Goal: Information Seeking & Learning: Learn about a topic

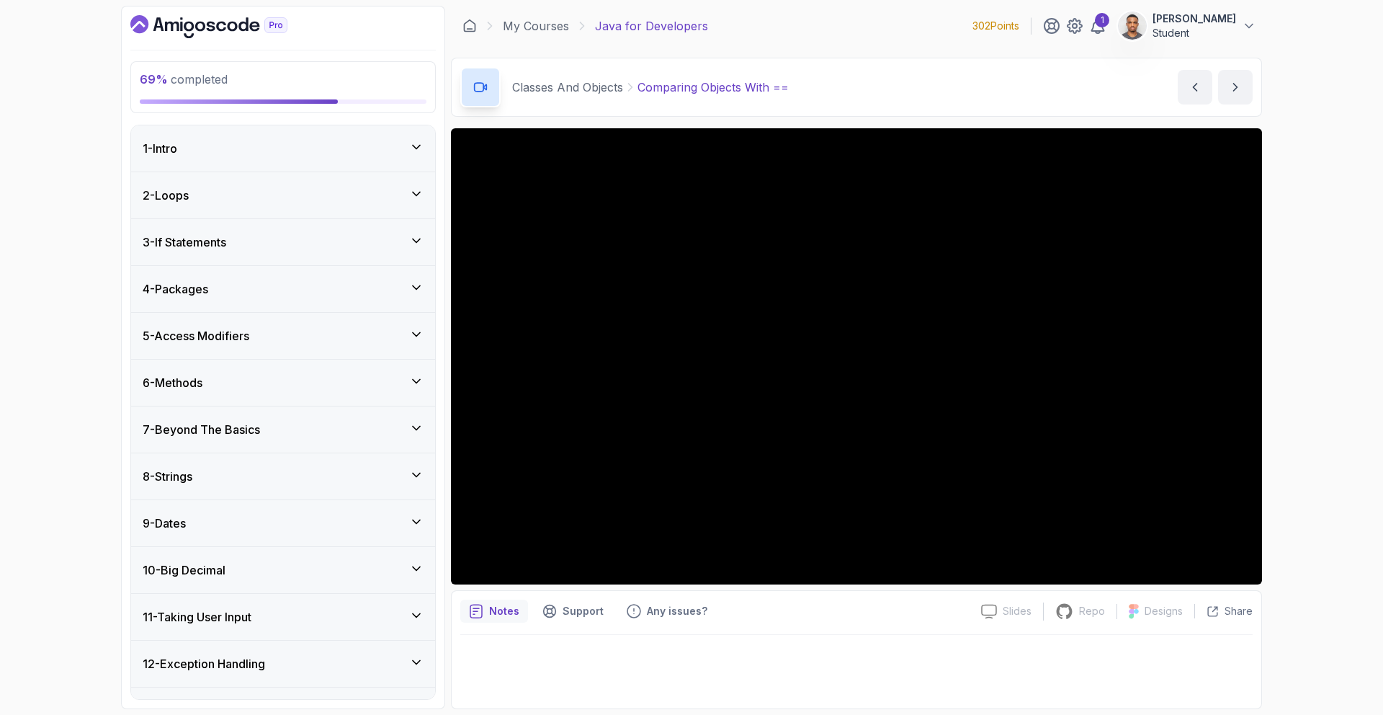
scroll to position [1213, 0]
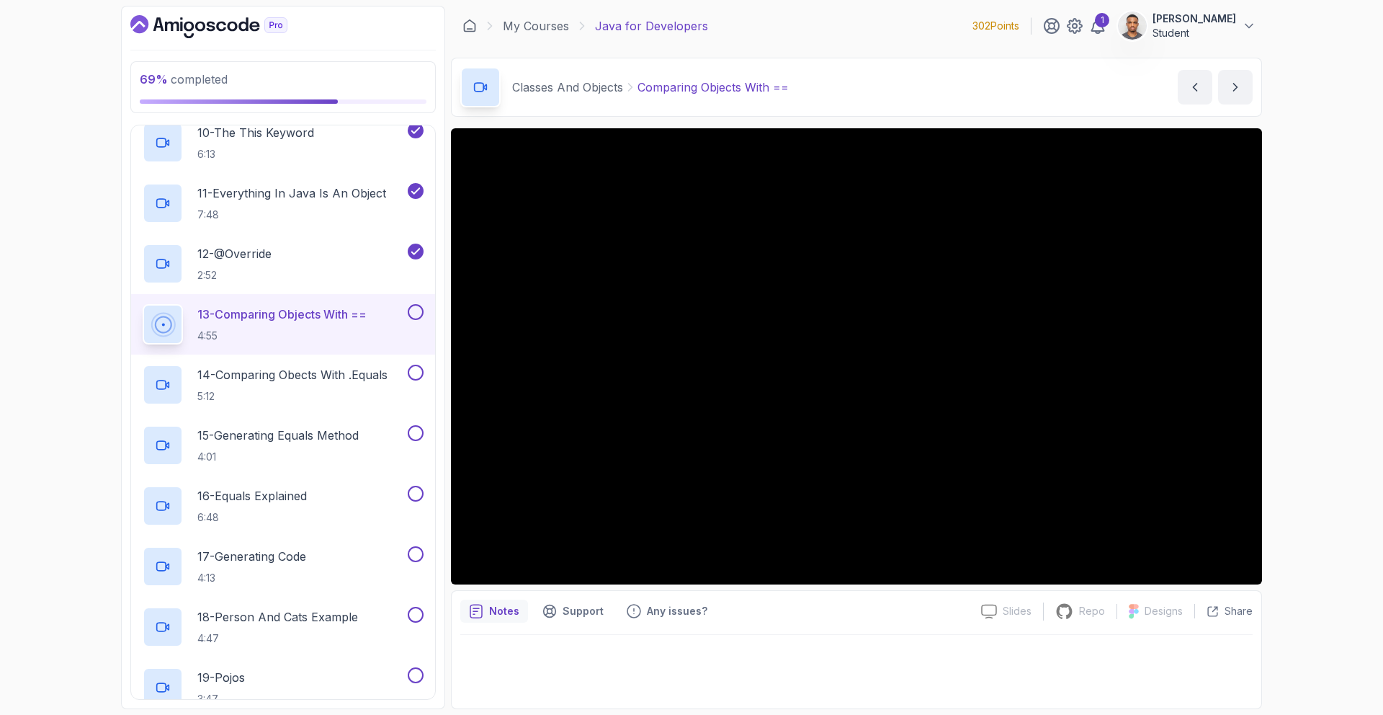
click at [733, 47] on main "My Courses Java for Developers 302 Points 1 Henry Jeremiah Student 20 - Classes…" at bounding box center [856, 357] width 811 height 703
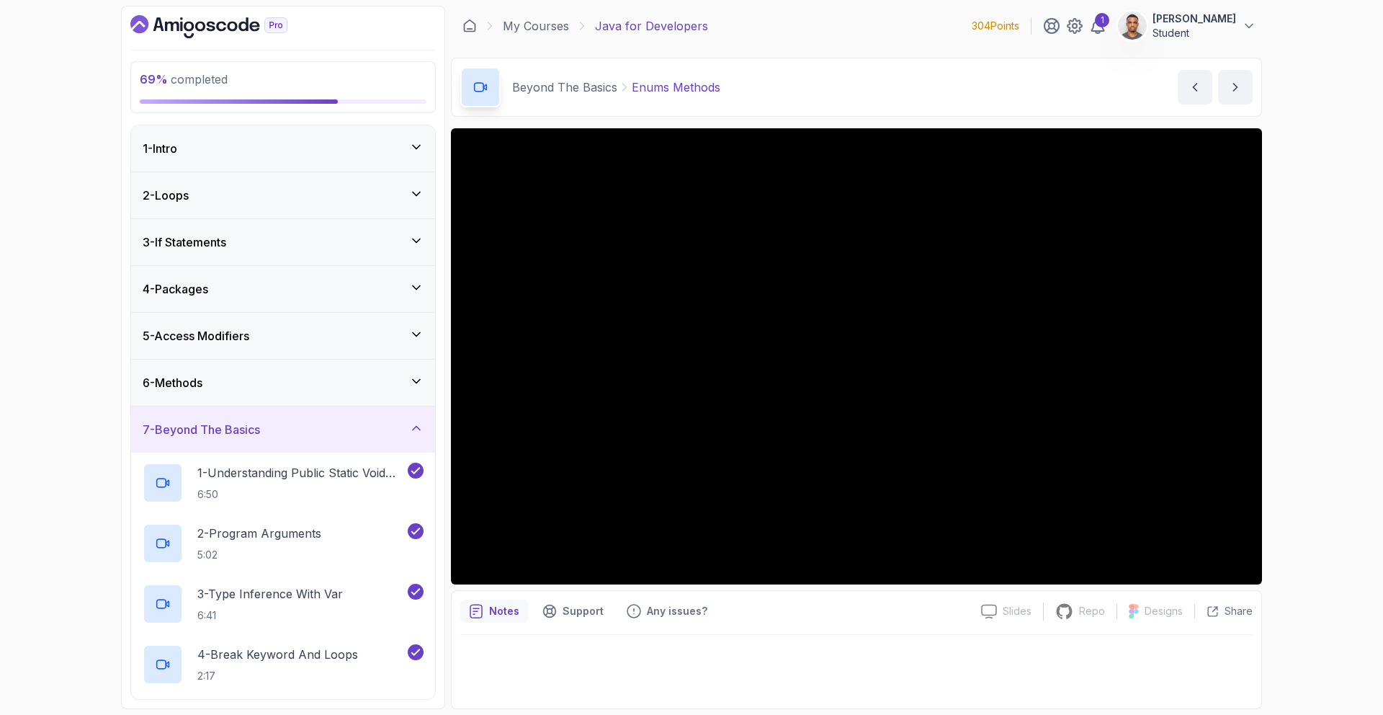
click at [232, 414] on div "7 - Beyond The Basics" at bounding box center [283, 429] width 304 height 46
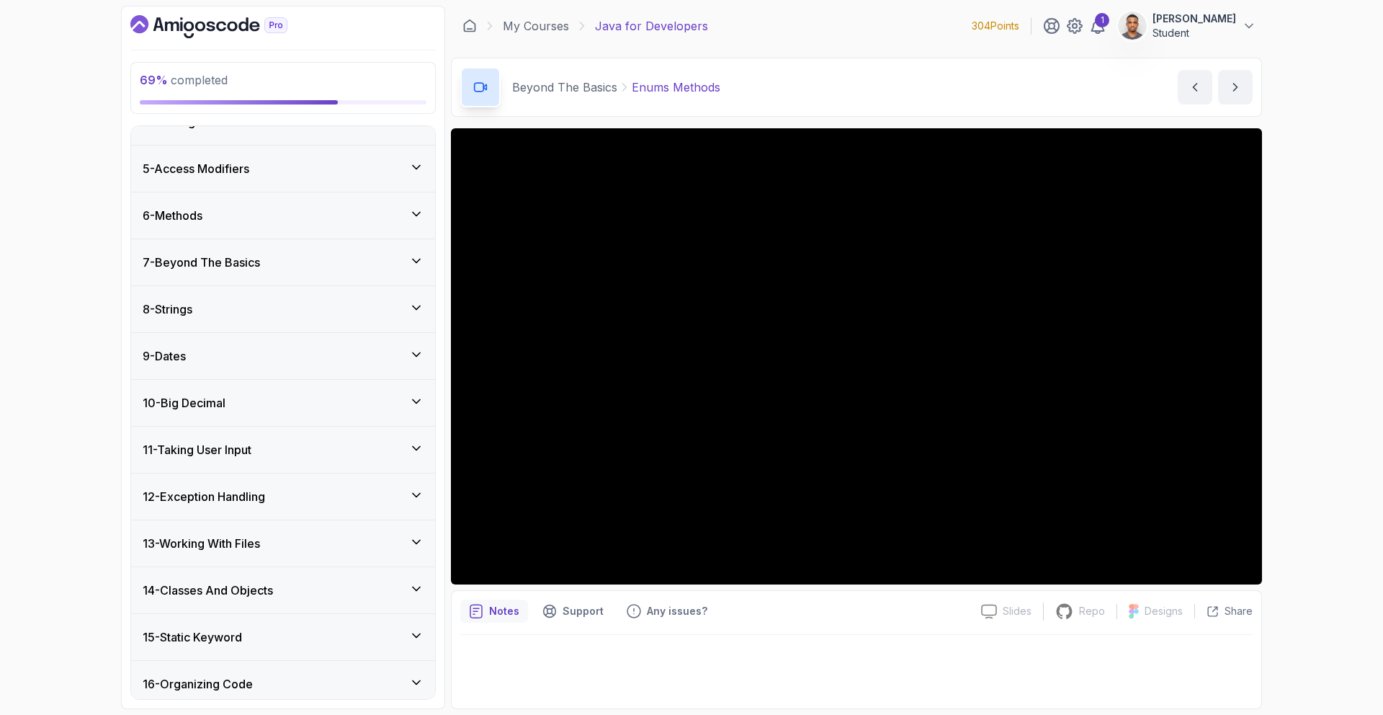
scroll to position [316, 0]
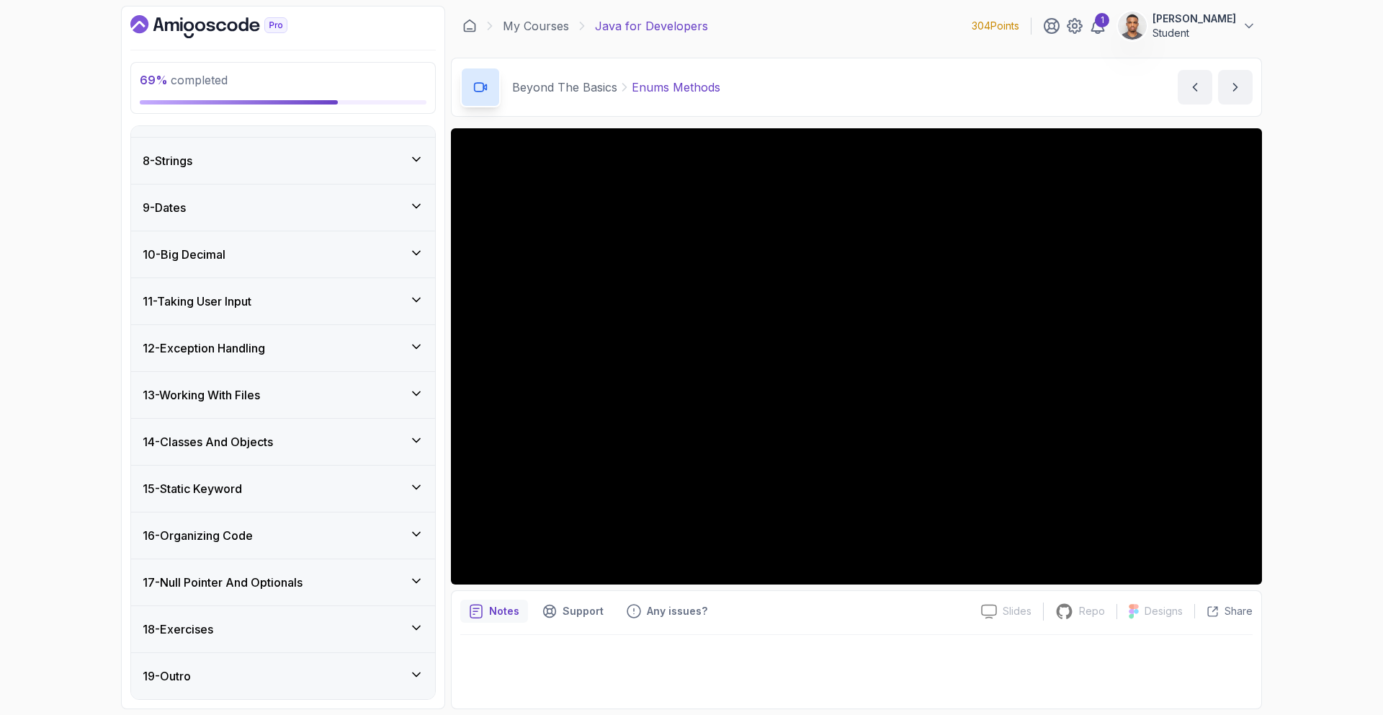
click at [212, 439] on h3 "14 - Classes And Objects" at bounding box center [208, 441] width 130 height 17
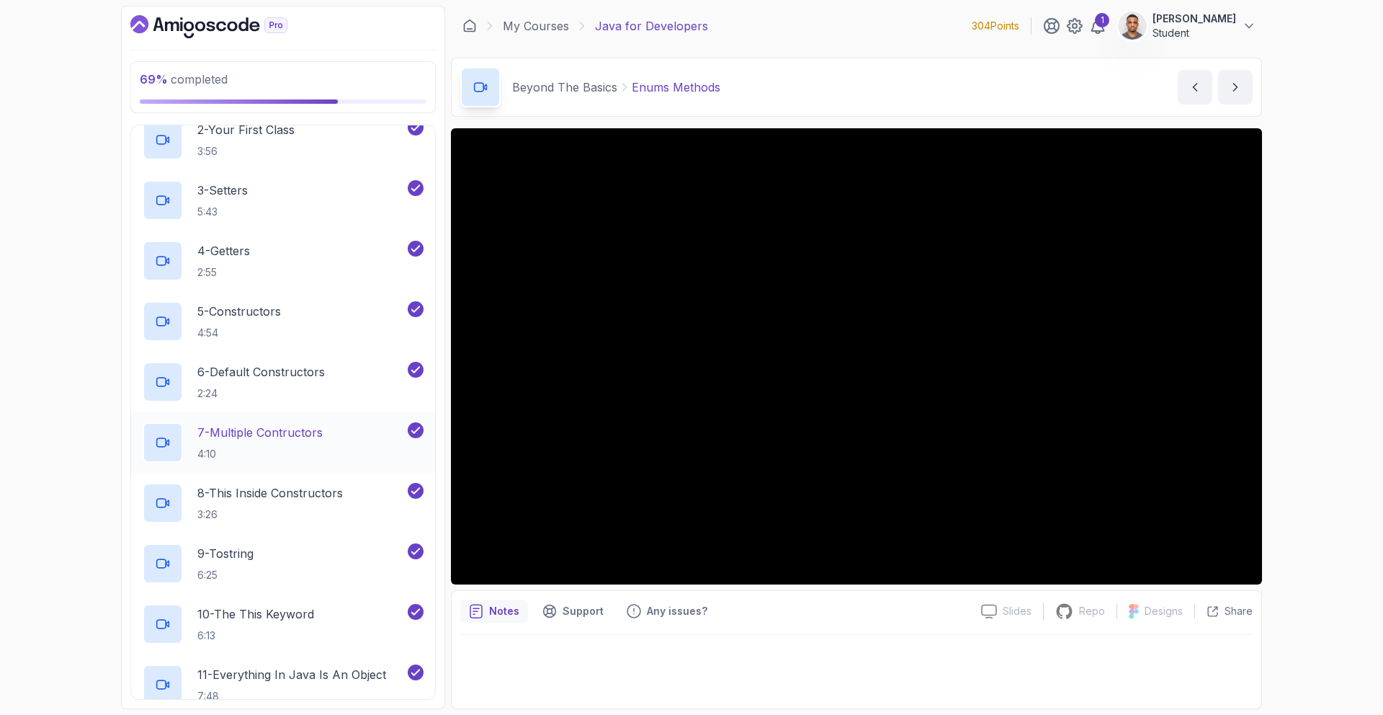
scroll to position [924, 0]
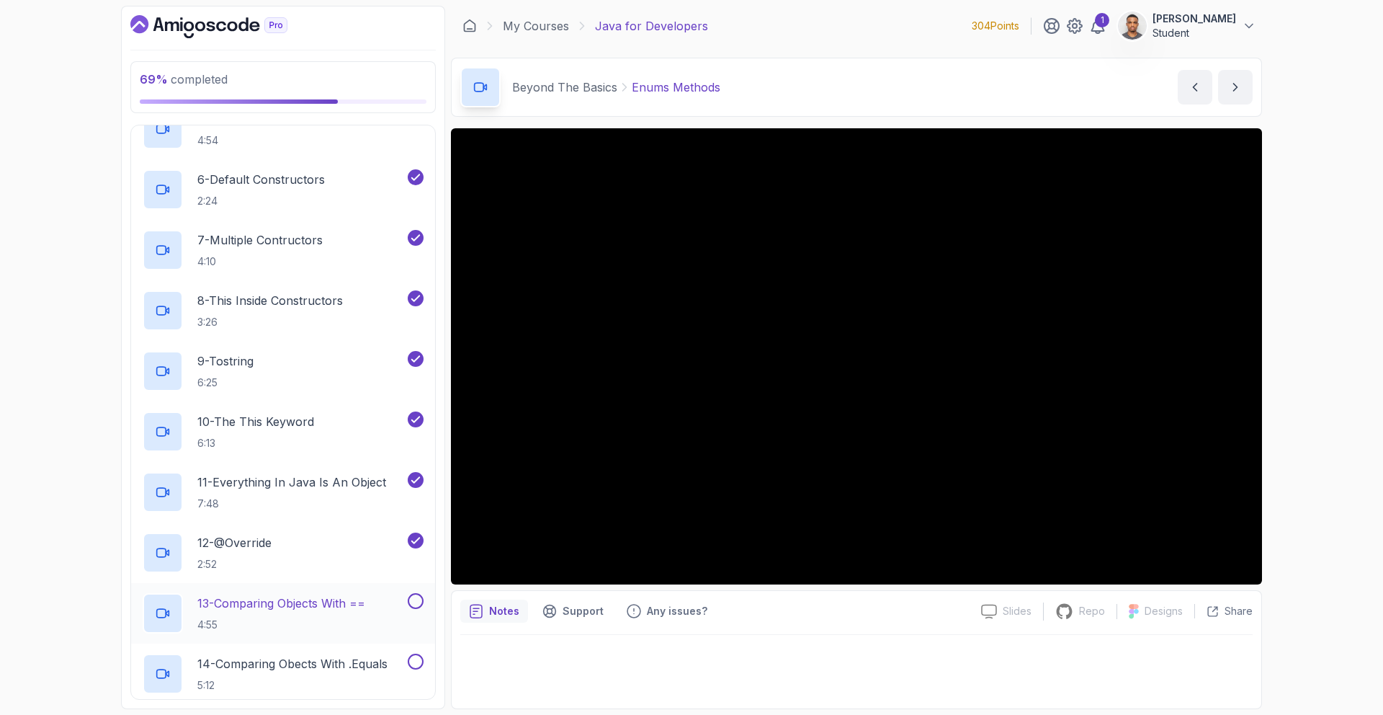
click at [348, 594] on p "13 - Comparing Objects With ==" at bounding box center [281, 602] width 168 height 17
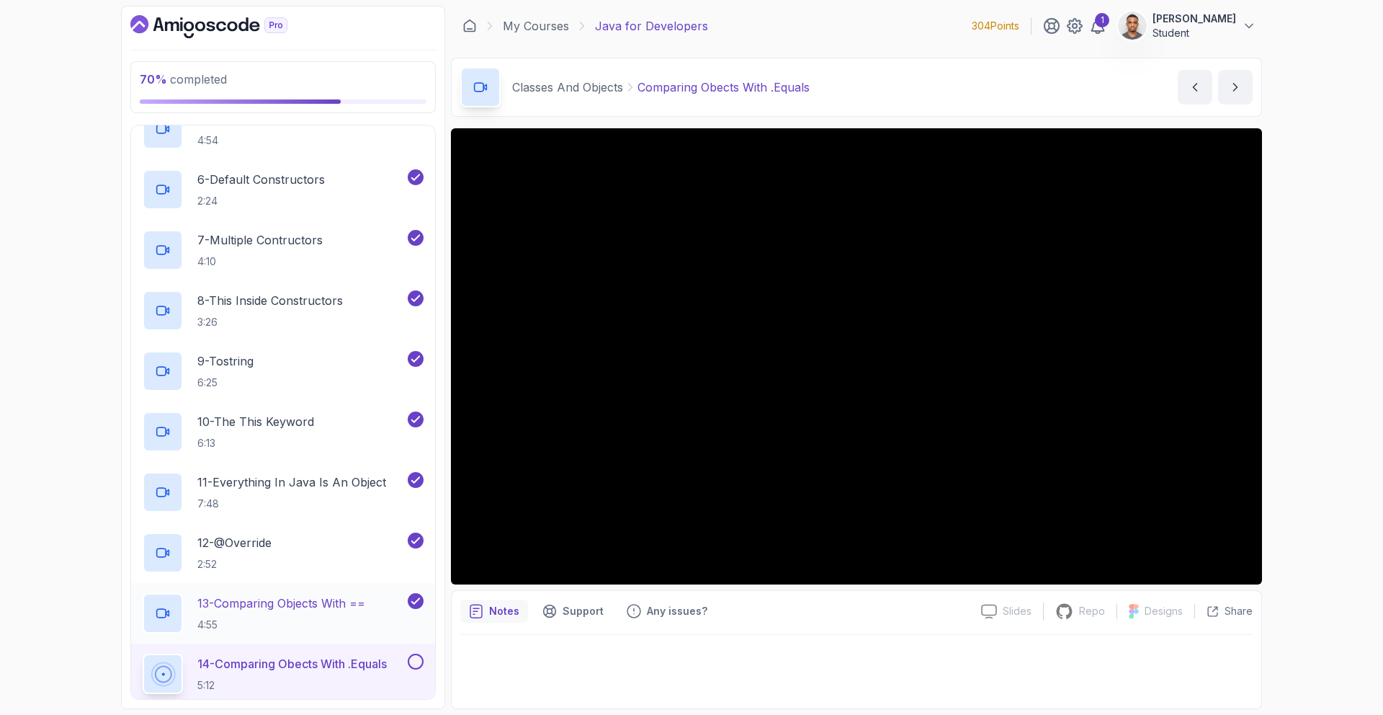
click at [378, 599] on div "13 - Comparing Objects With == 4:55" at bounding box center [274, 613] width 262 height 40
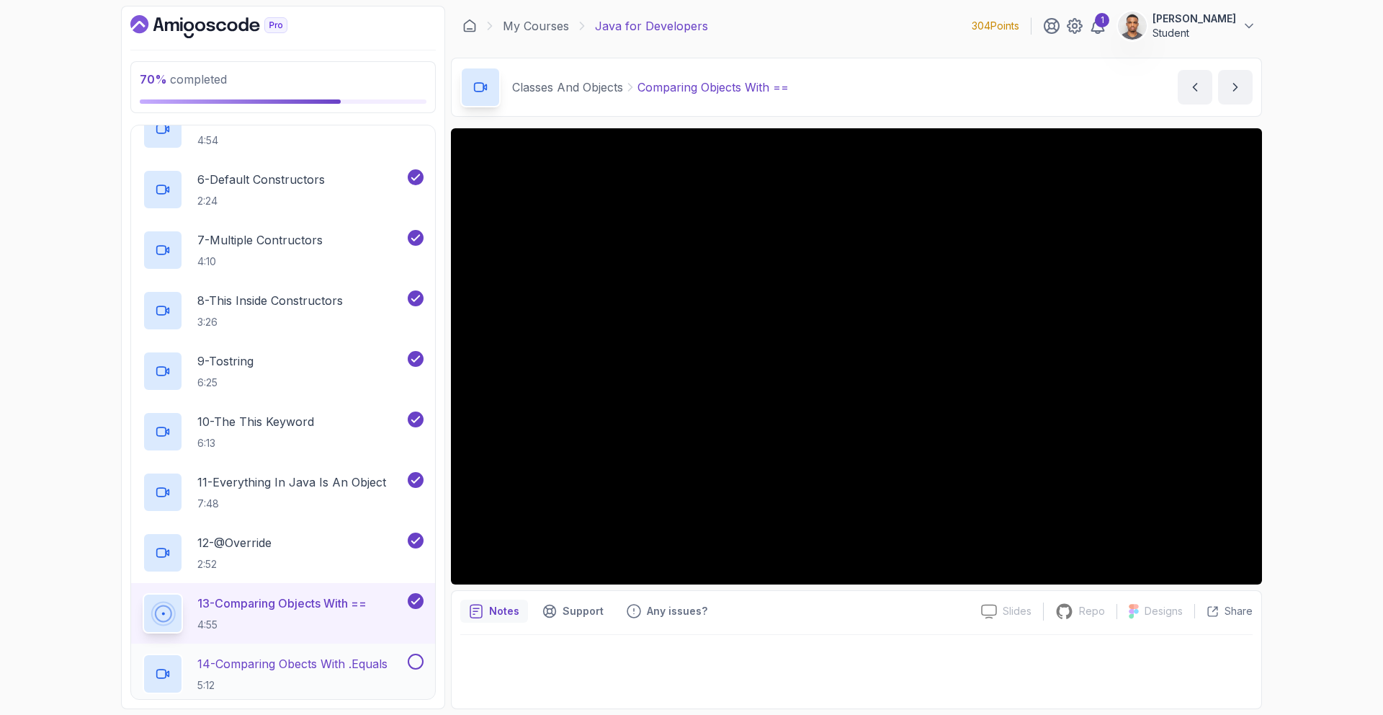
click at [360, 678] on p "5:12" at bounding box center [292, 685] width 190 height 14
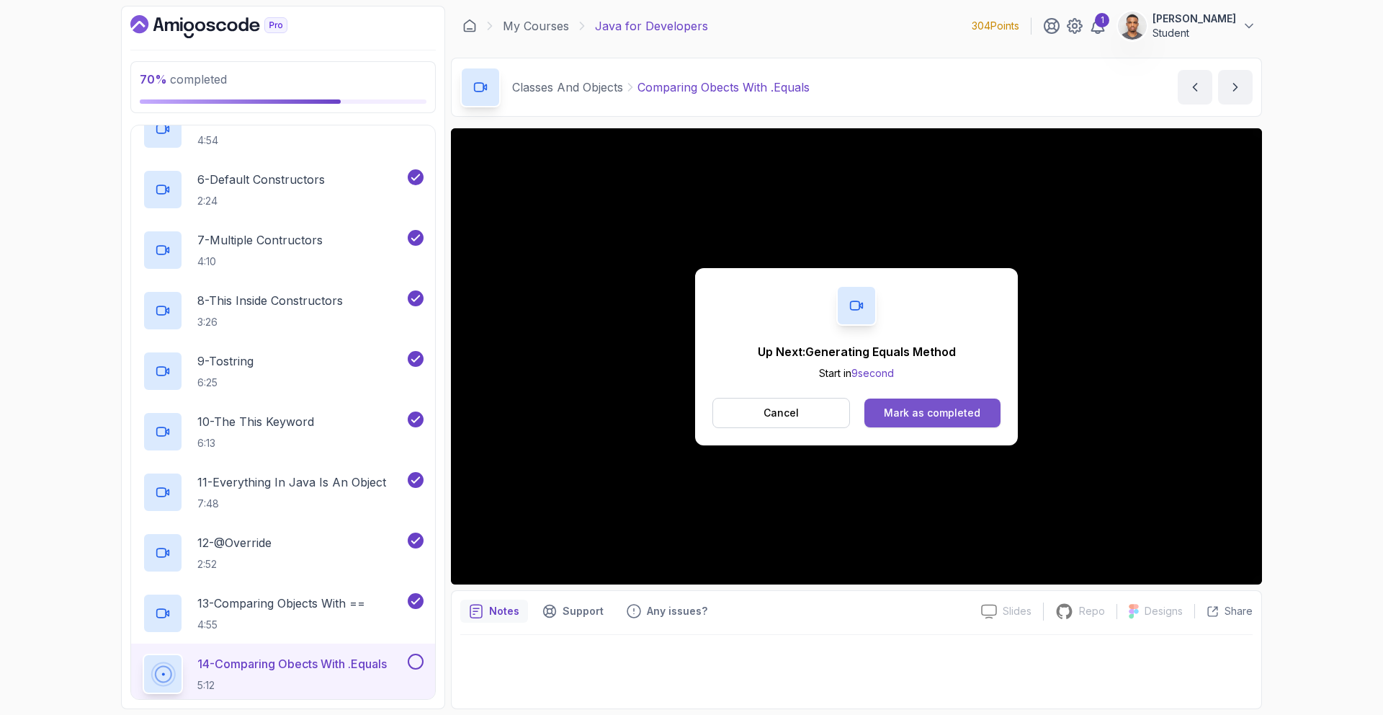
click at [949, 411] on div "Mark as completed" at bounding box center [932, 413] width 97 height 14
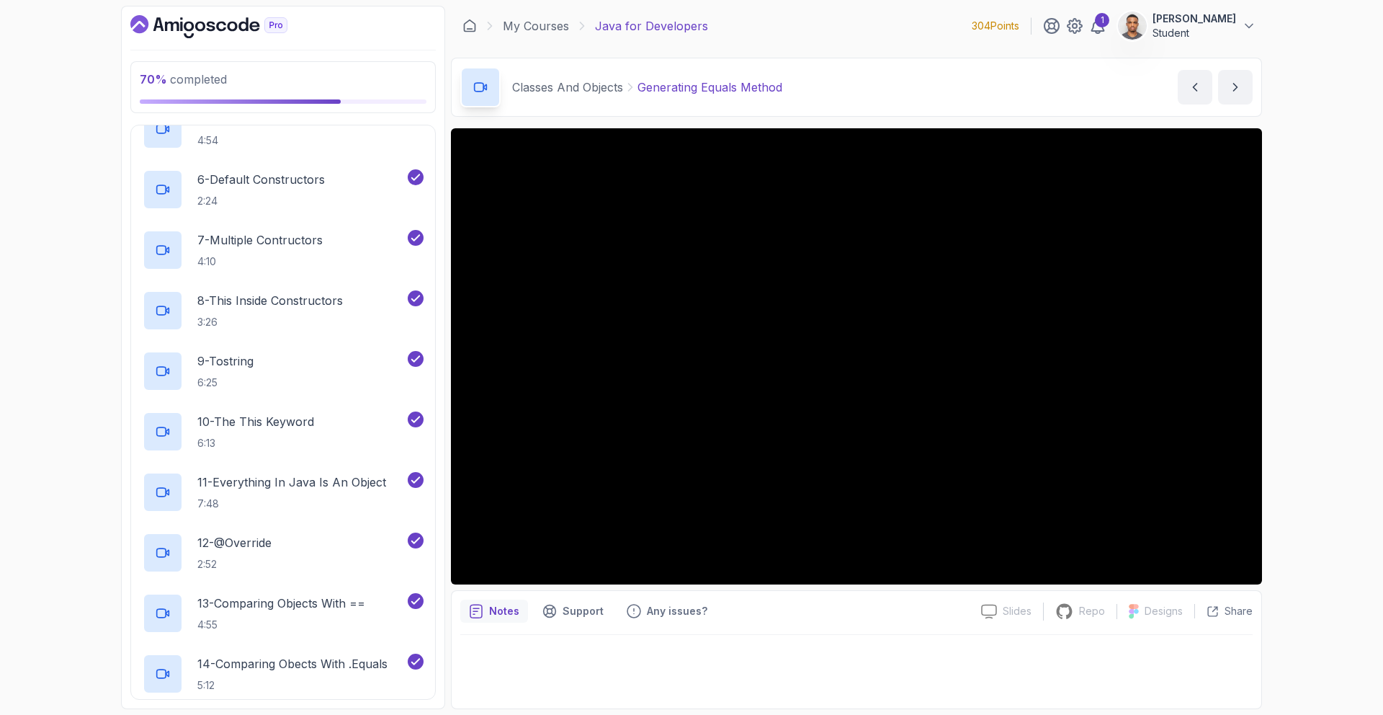
click at [892, 605] on div "Notes Support Any issues?" at bounding box center [714, 610] width 509 height 23
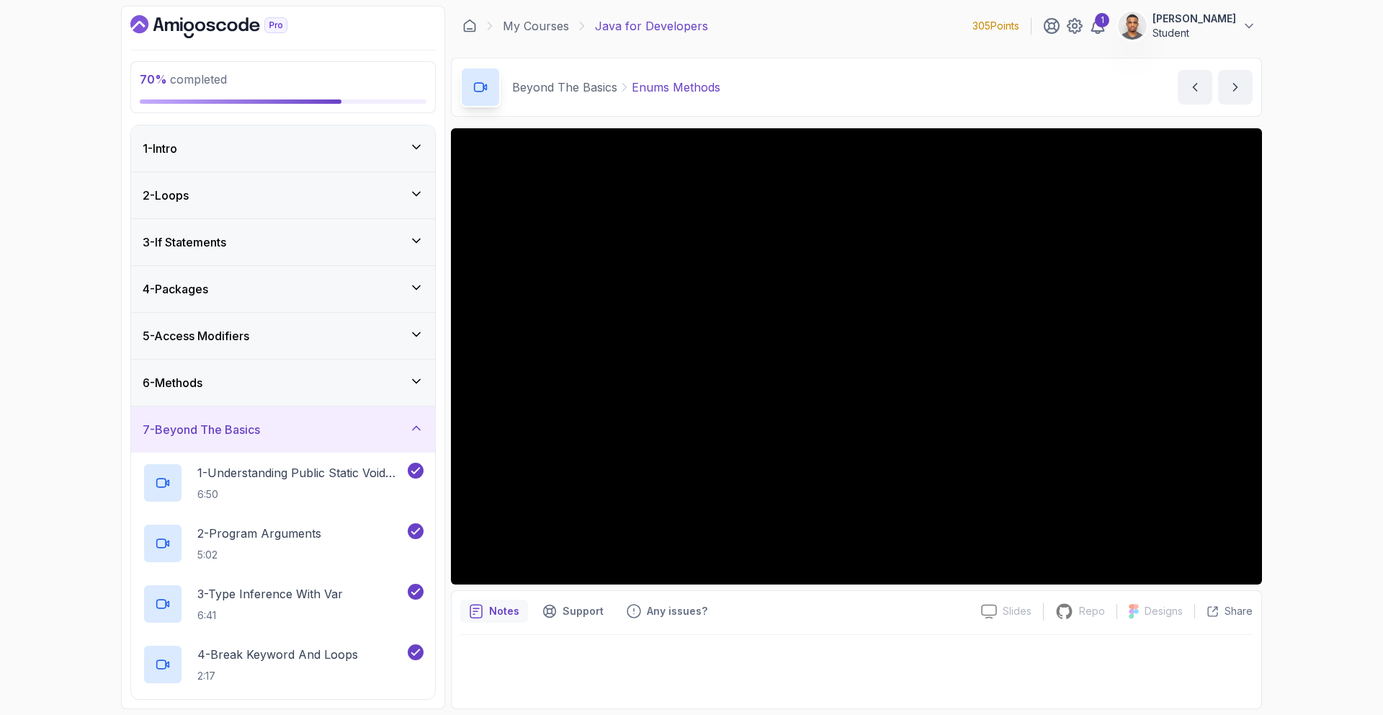
drag, startPoint x: 380, startPoint y: 419, endPoint x: 408, endPoint y: 427, distance: 29.2
click at [380, 418] on div "7 - Beyond The Basics" at bounding box center [283, 429] width 304 height 46
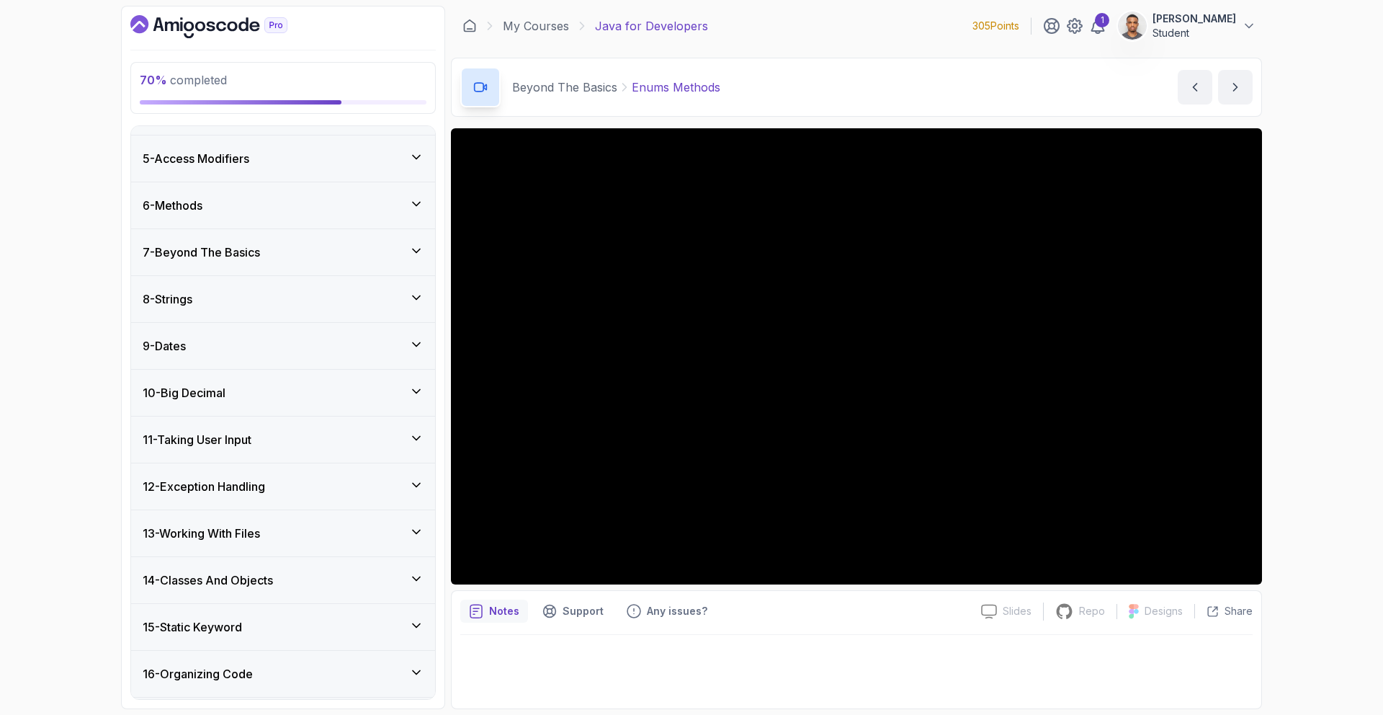
scroll to position [316, 0]
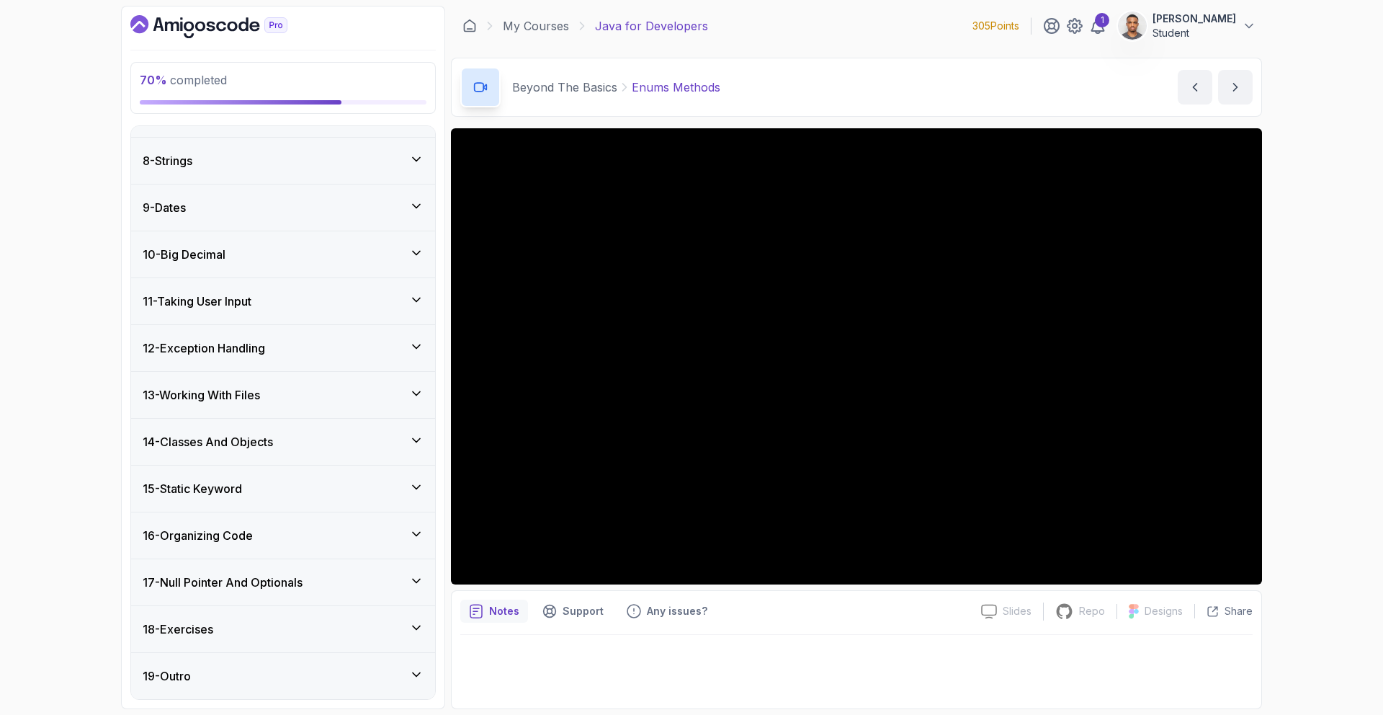
click at [238, 436] on h3 "14 - Classes And Objects" at bounding box center [208, 441] width 130 height 17
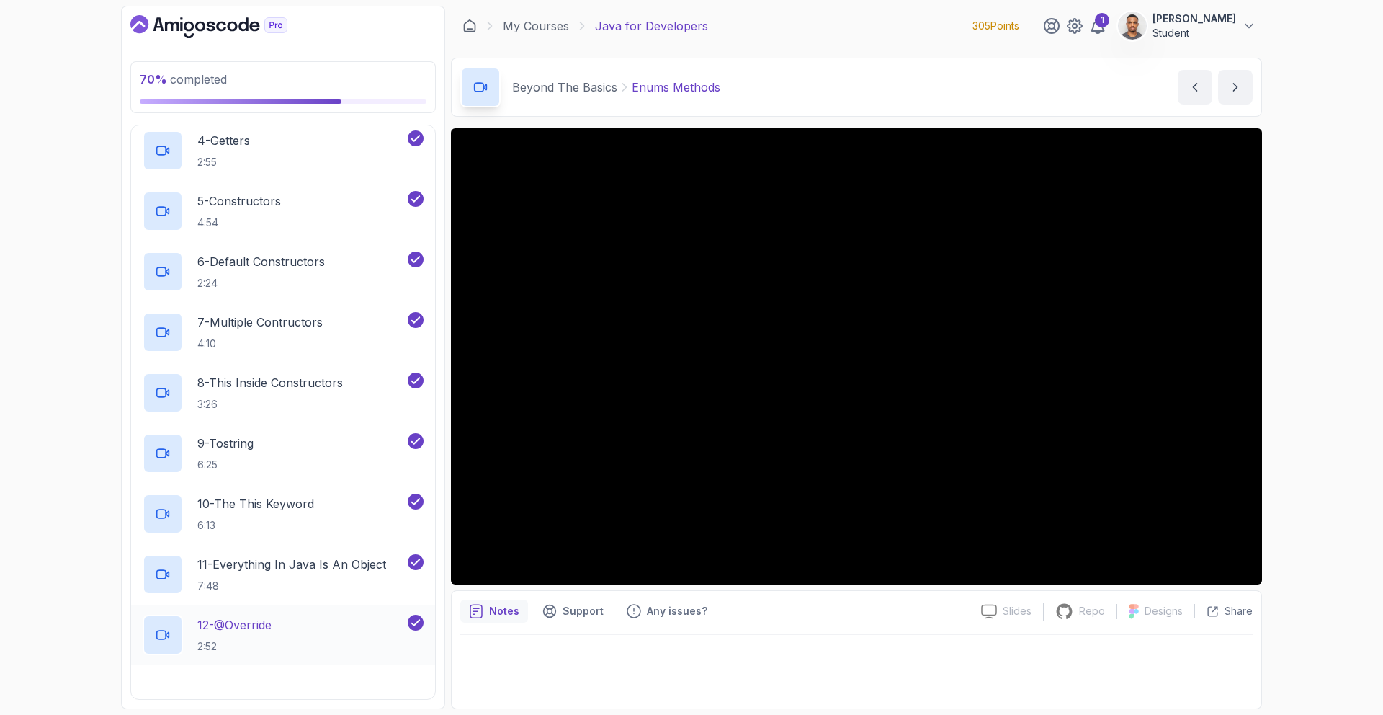
scroll to position [1331, 0]
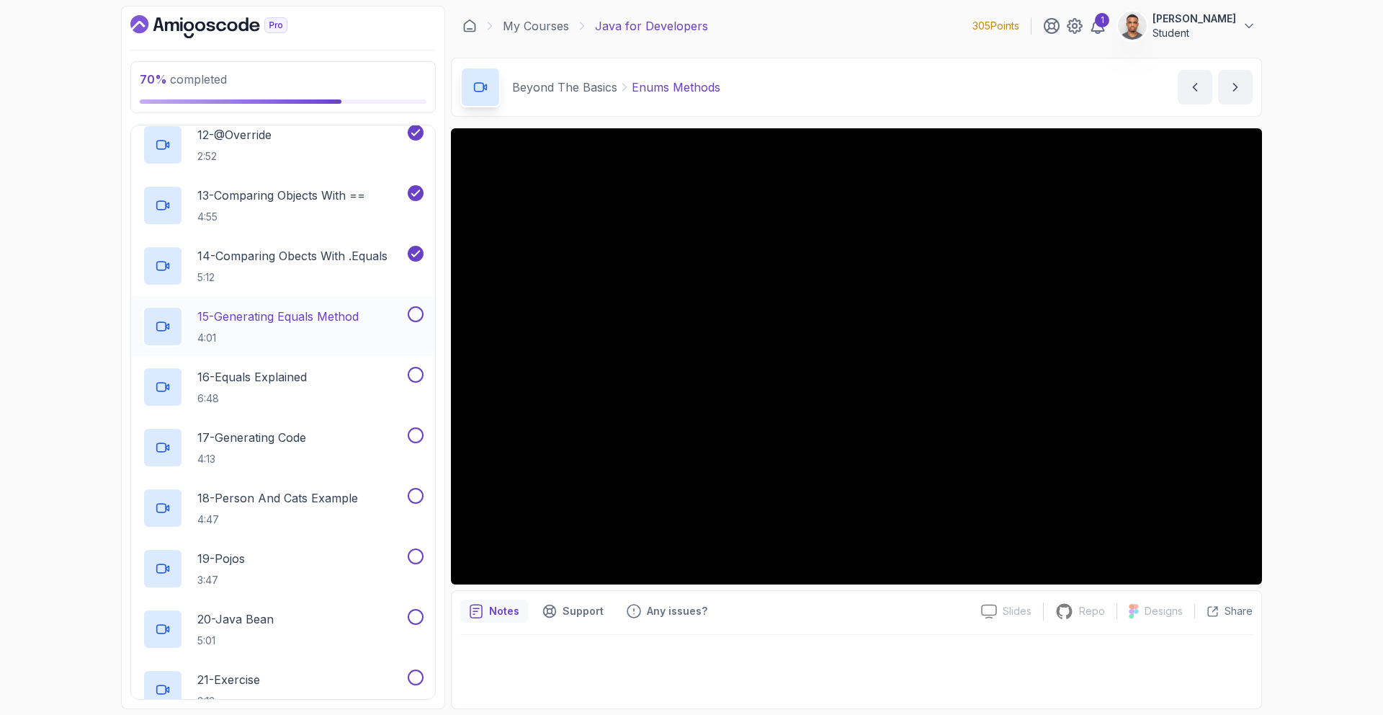
click at [350, 310] on p "15 - Generating Equals Method" at bounding box center [277, 316] width 161 height 17
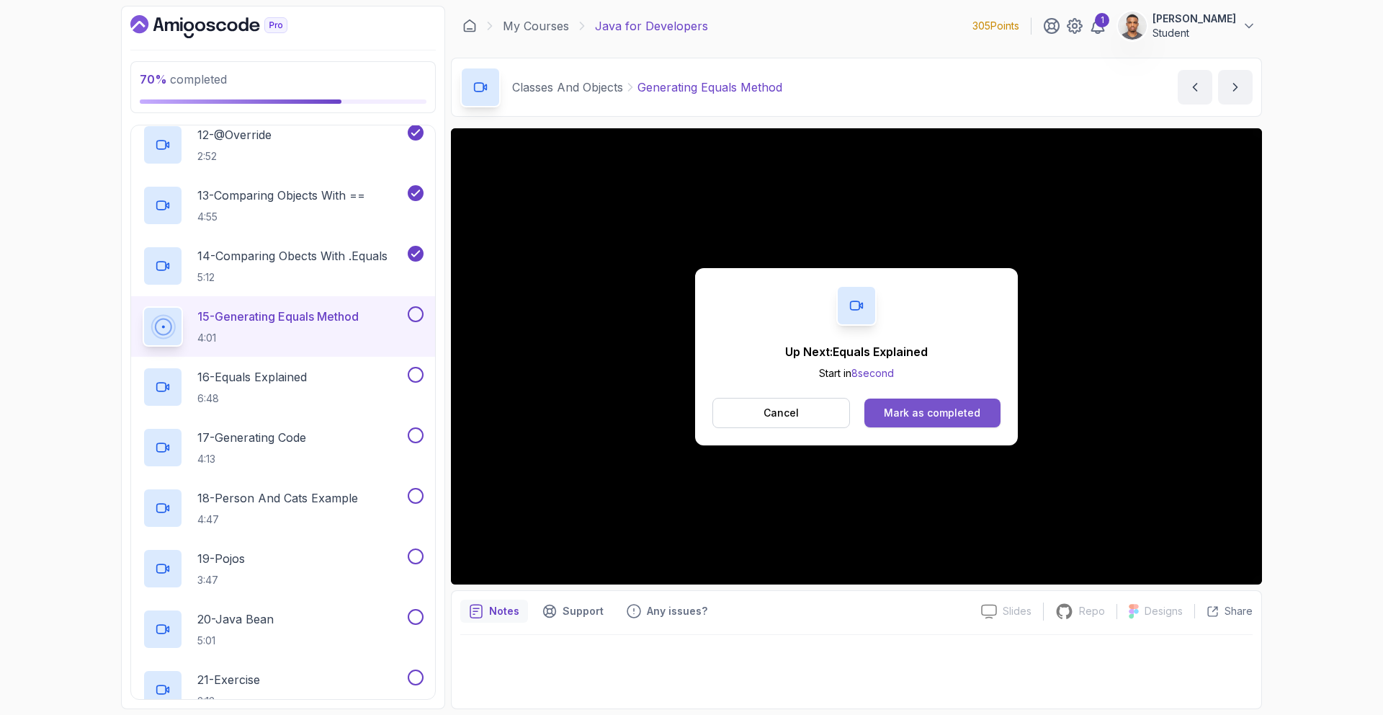
click at [931, 407] on div "Mark as completed" at bounding box center [932, 413] width 97 height 14
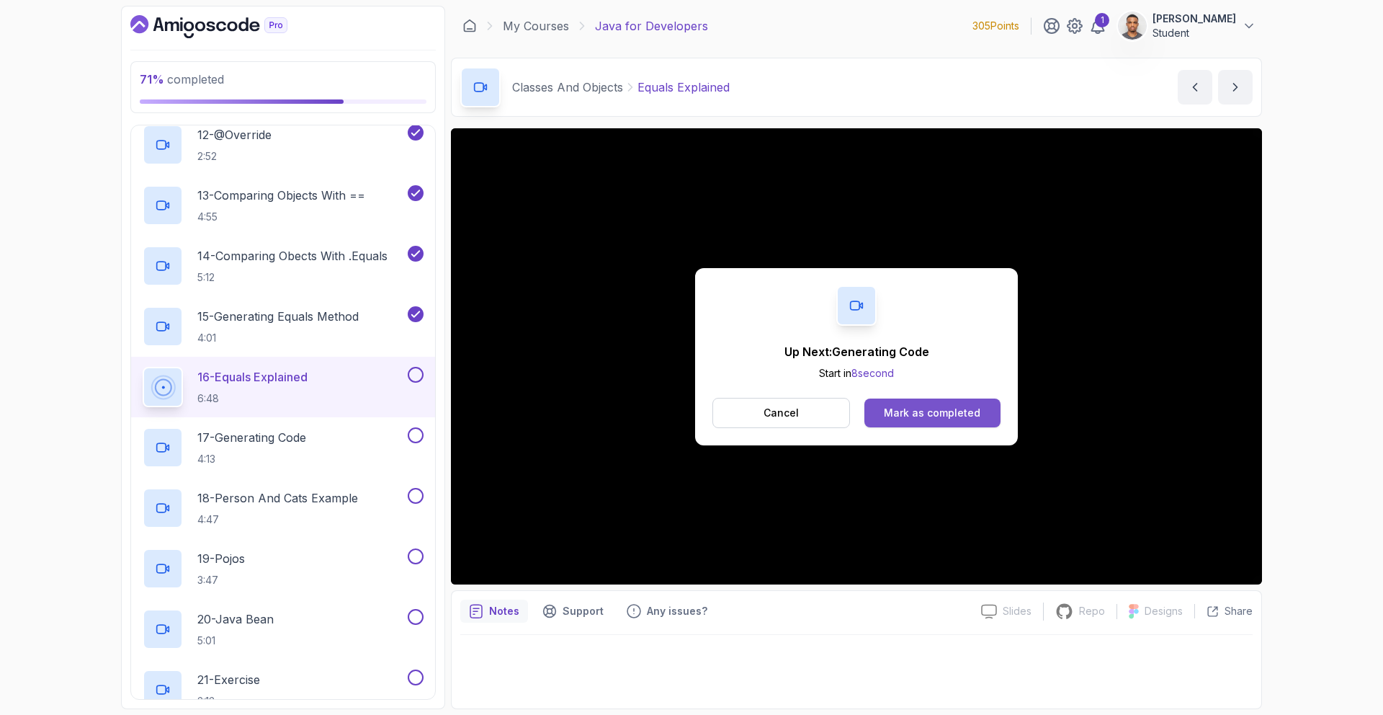
click at [929, 415] on div "Mark as completed" at bounding box center [932, 413] width 97 height 14
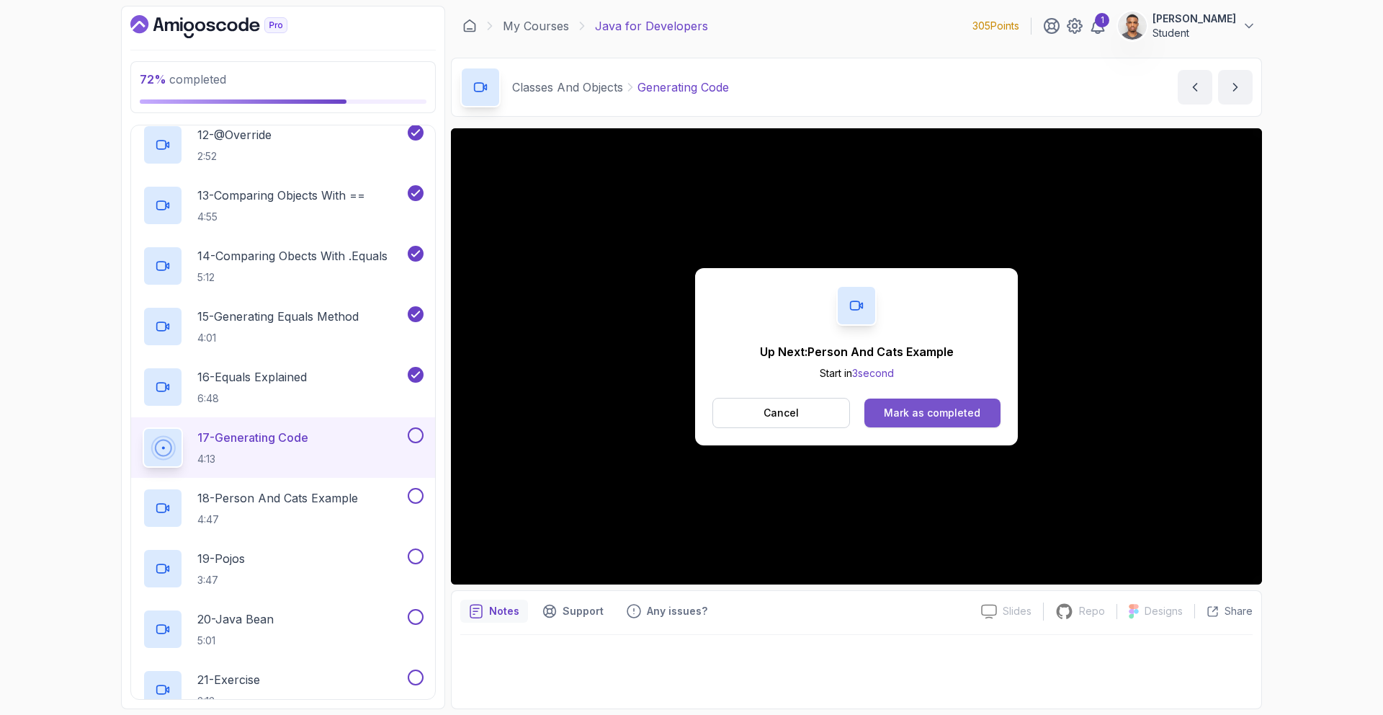
click at [951, 416] on div "Mark as completed" at bounding box center [932, 413] width 97 height 14
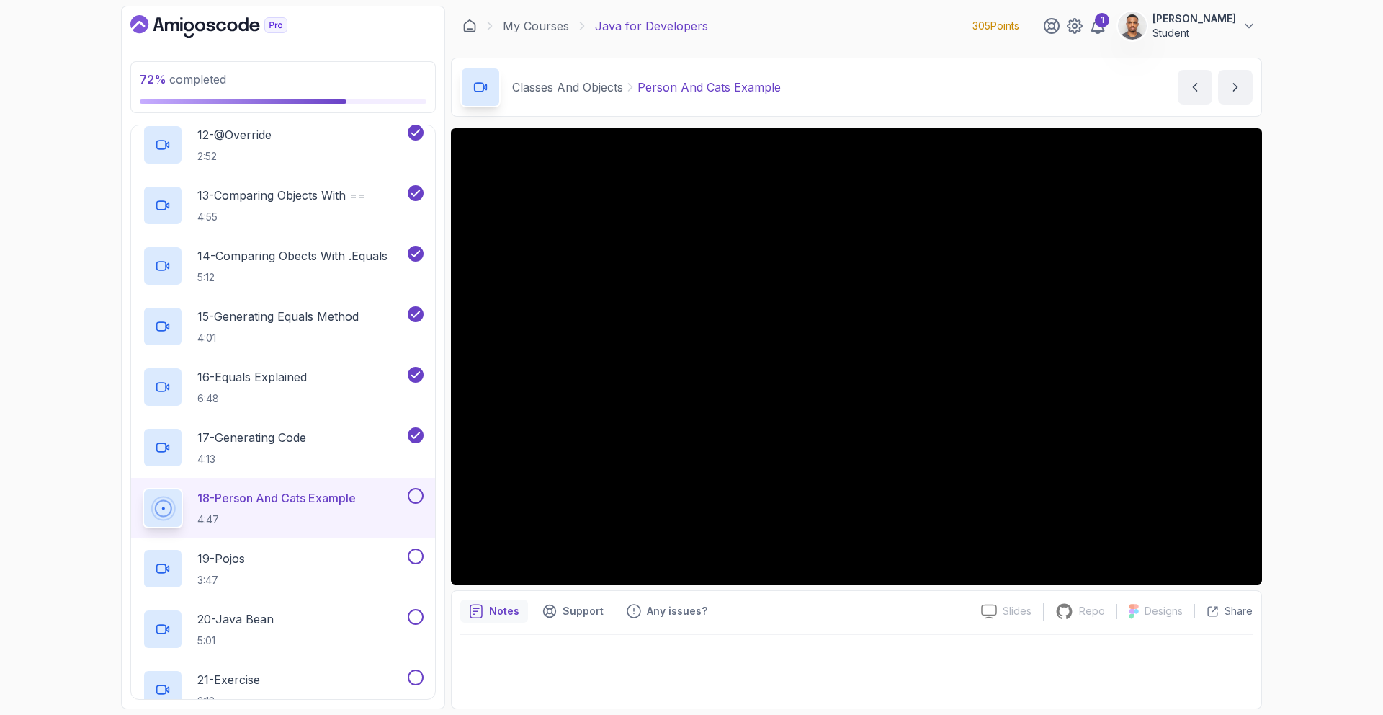
click at [800, 388] on div at bounding box center [856, 356] width 811 height 456
click at [746, 366] on div at bounding box center [856, 356] width 811 height 456
click at [720, 415] on div at bounding box center [856, 356] width 811 height 456
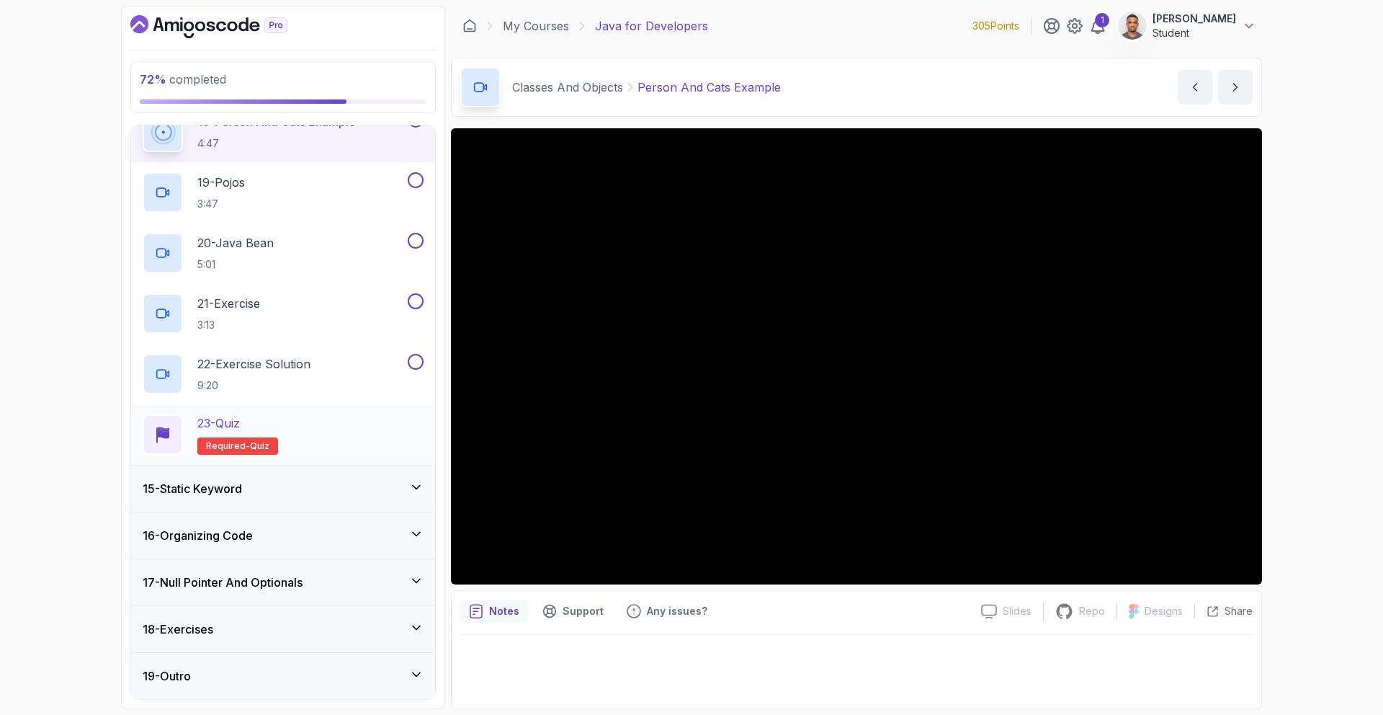
scroll to position [1241, 0]
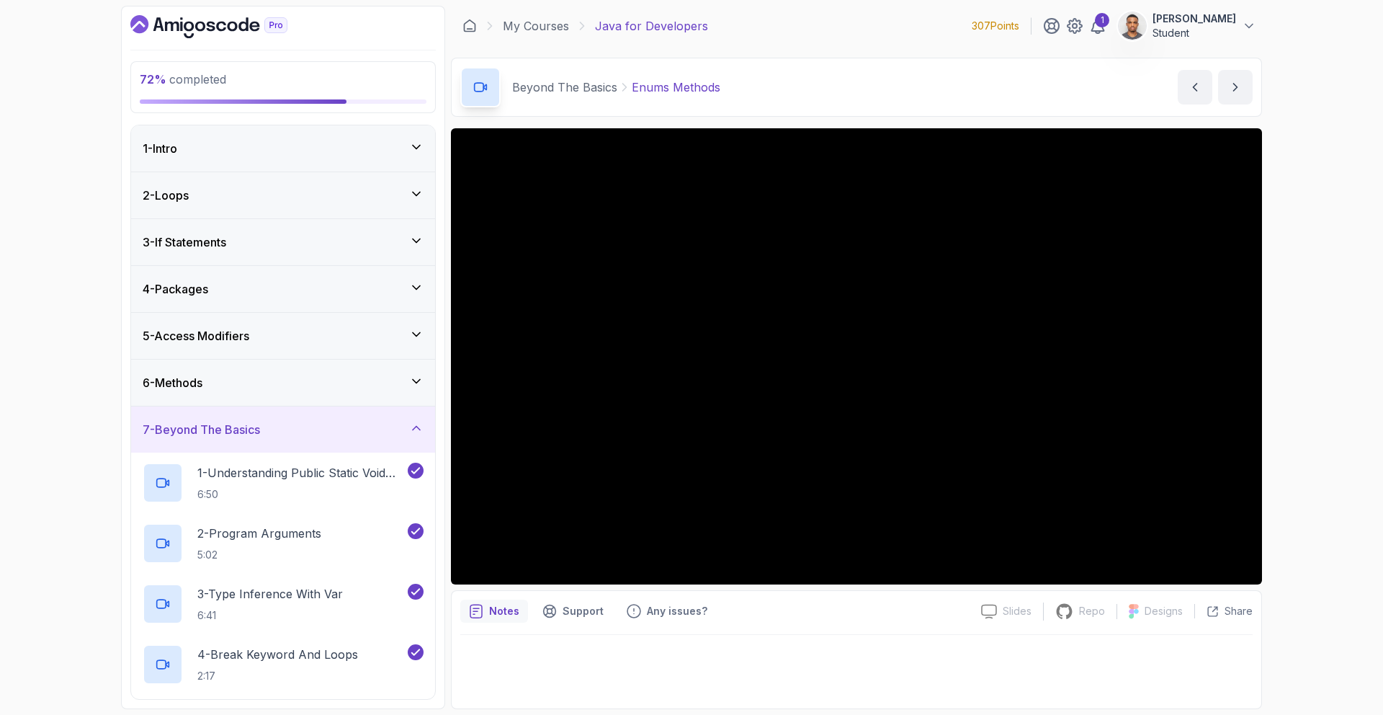
click at [375, 440] on div "7 - Beyond The Basics" at bounding box center [283, 429] width 304 height 46
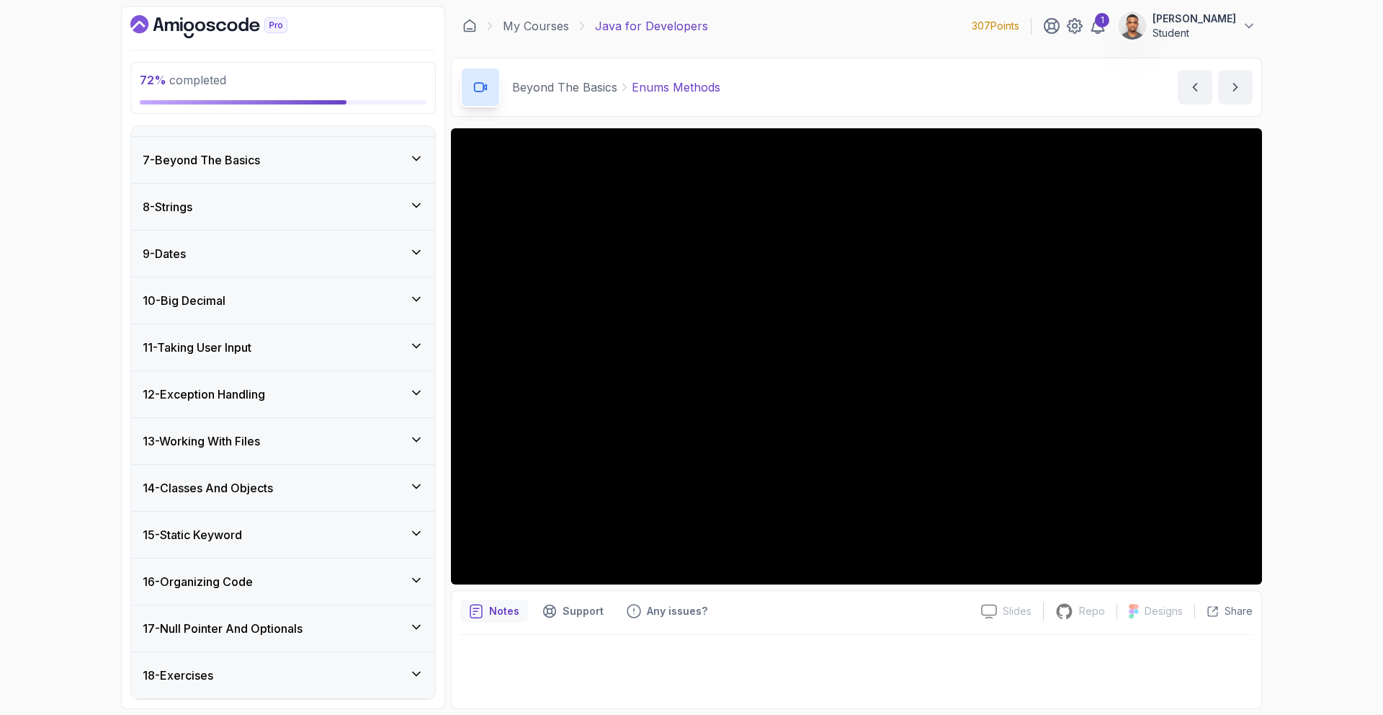
scroll to position [316, 0]
click at [355, 460] on div "14 - Classes And Objects" at bounding box center [283, 442] width 304 height 46
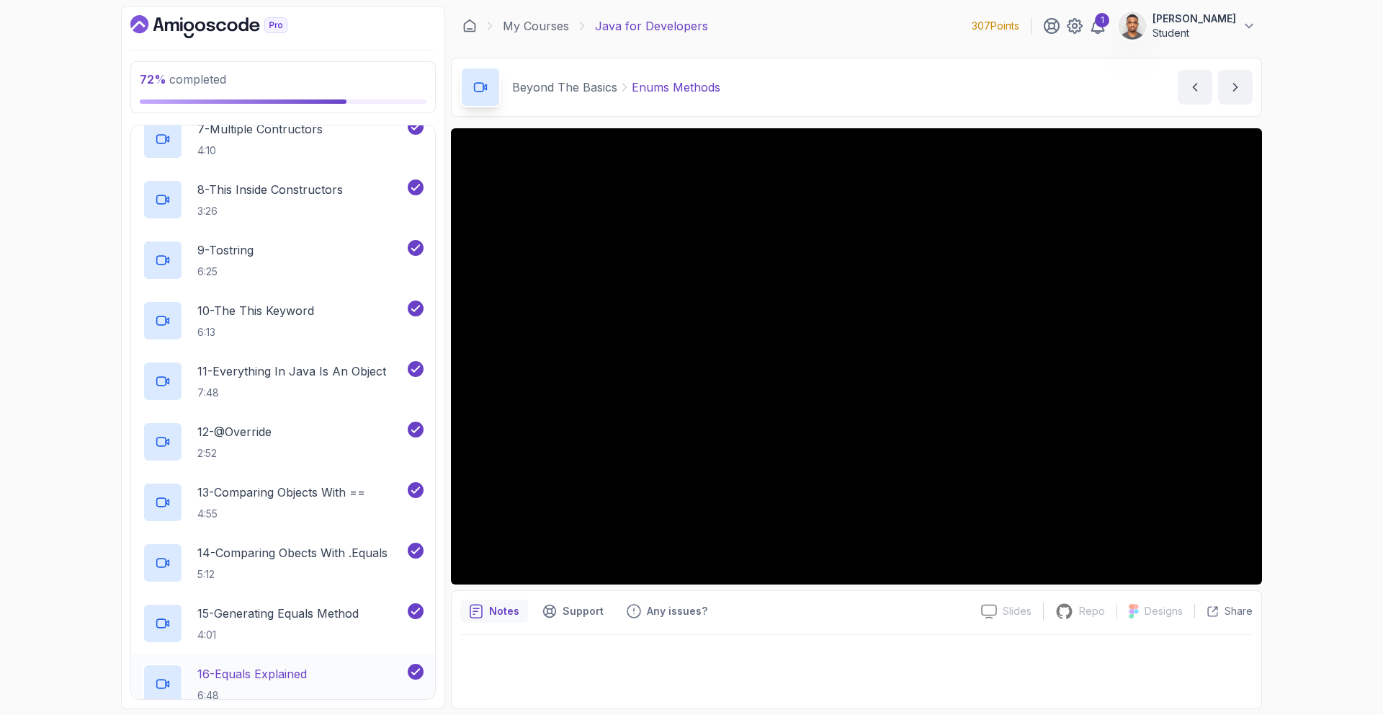
scroll to position [1527, 0]
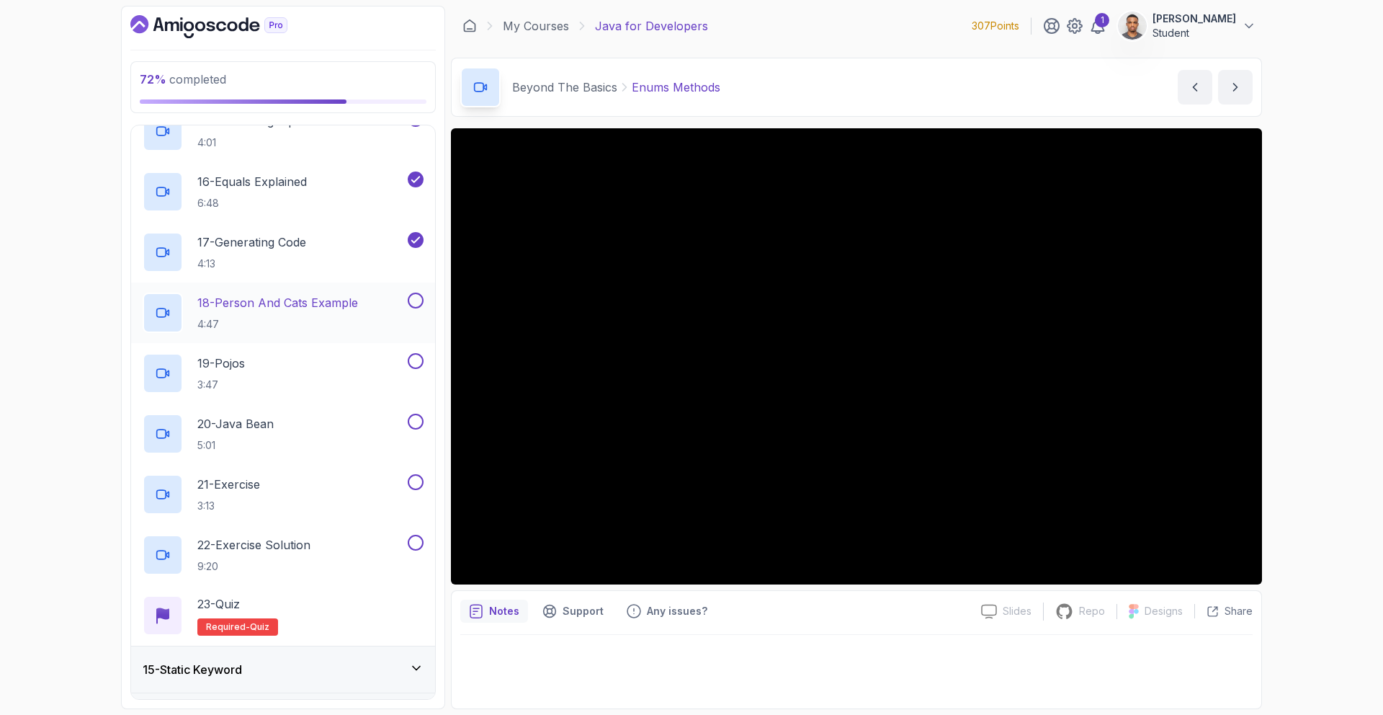
click at [322, 305] on p "18 - Person And Cats Example" at bounding box center [277, 302] width 161 height 17
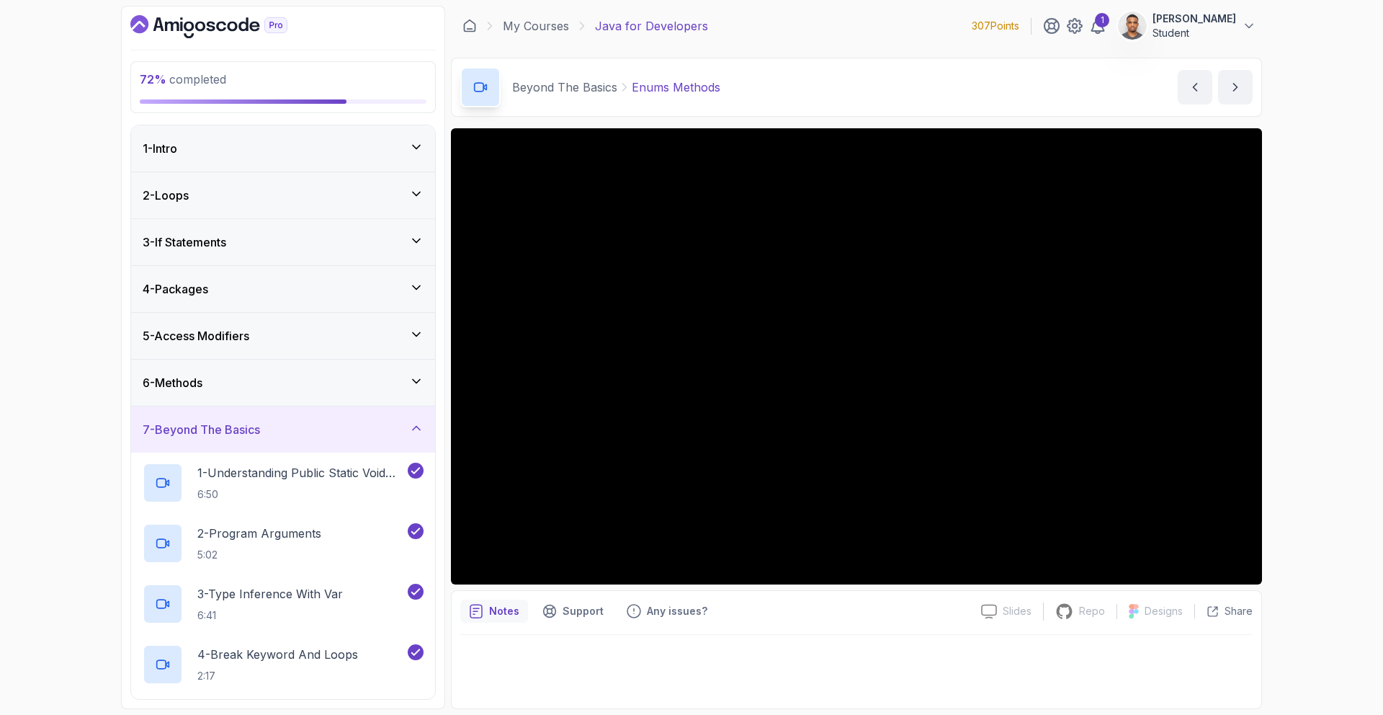
click at [256, 437] on h3 "7 - Beyond The Basics" at bounding box center [201, 429] width 117 height 17
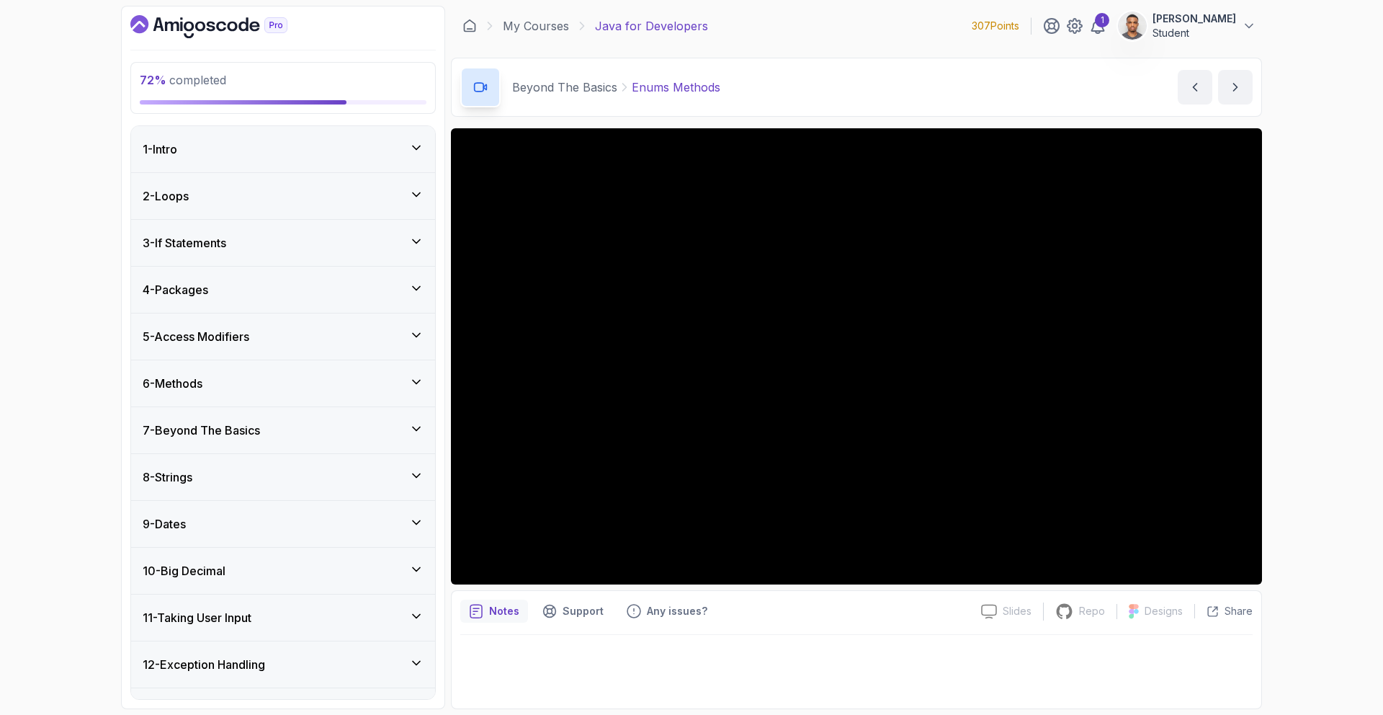
scroll to position [316, 0]
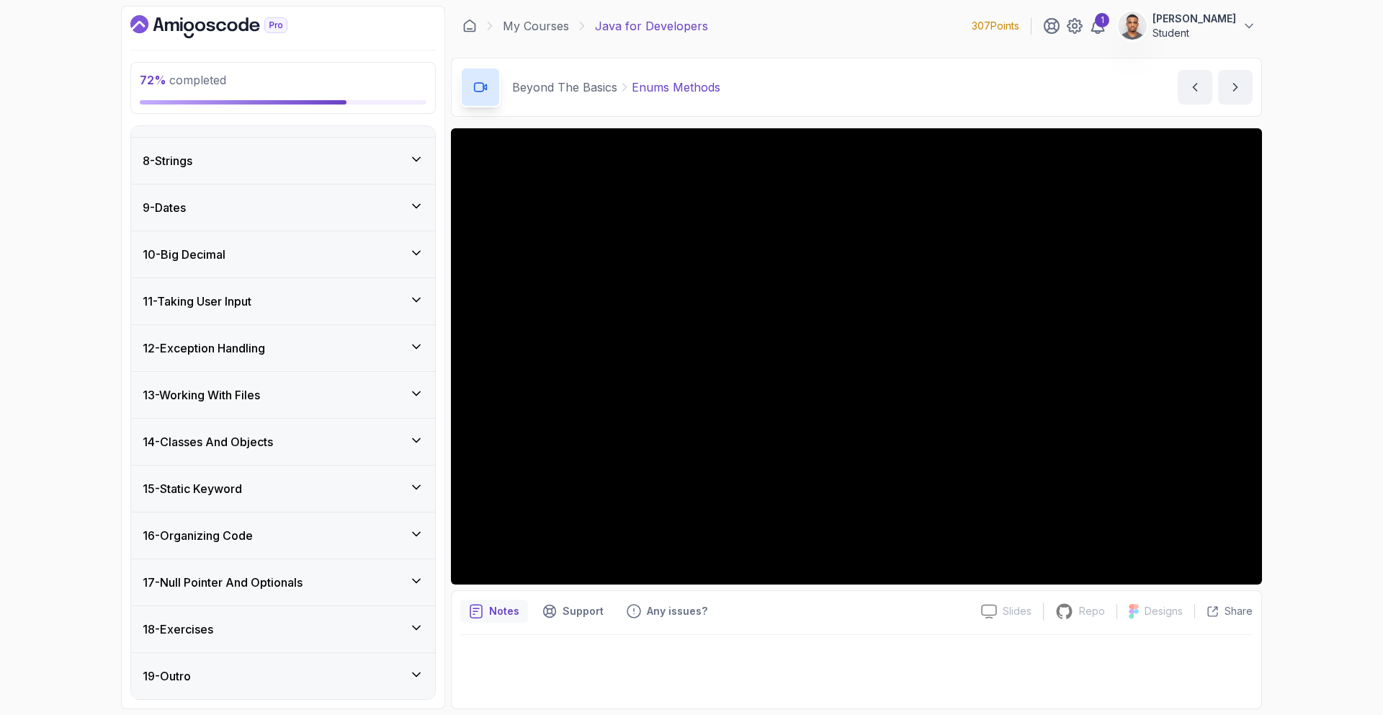
drag, startPoint x: 235, startPoint y: 438, endPoint x: 234, endPoint y: 449, distance: 10.8
click at [235, 438] on h3 "14 - Classes And Objects" at bounding box center [208, 441] width 130 height 17
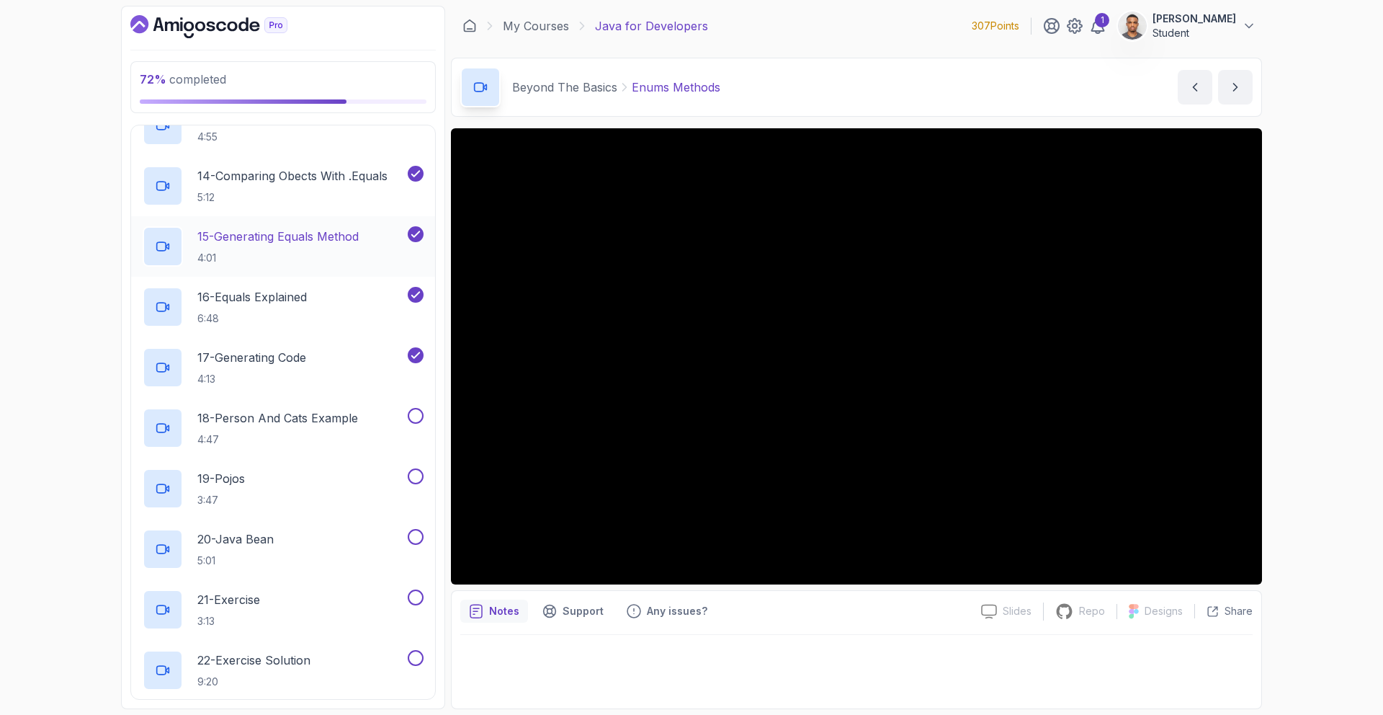
scroll to position [1412, 0]
click at [331, 417] on p "18 - Person And Cats Example" at bounding box center [277, 417] width 161 height 17
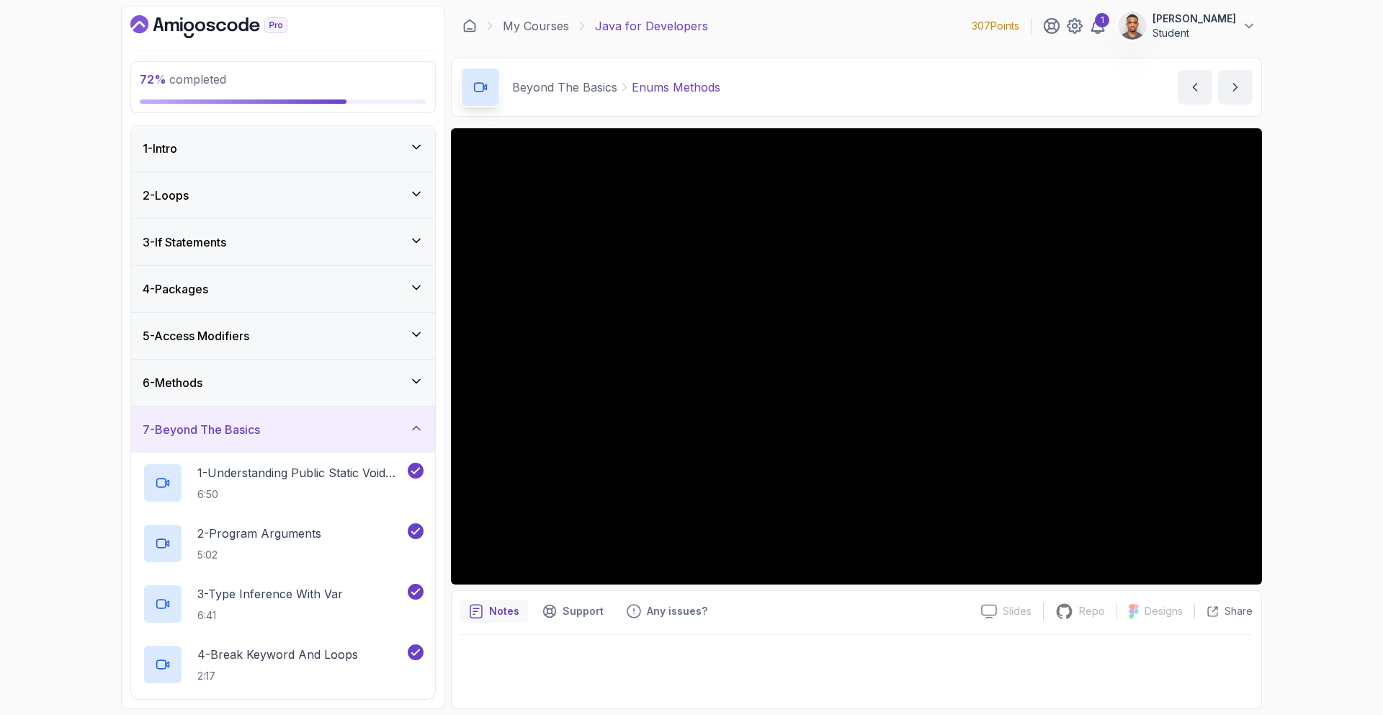
click at [418, 427] on icon at bounding box center [416, 429] width 7 height 4
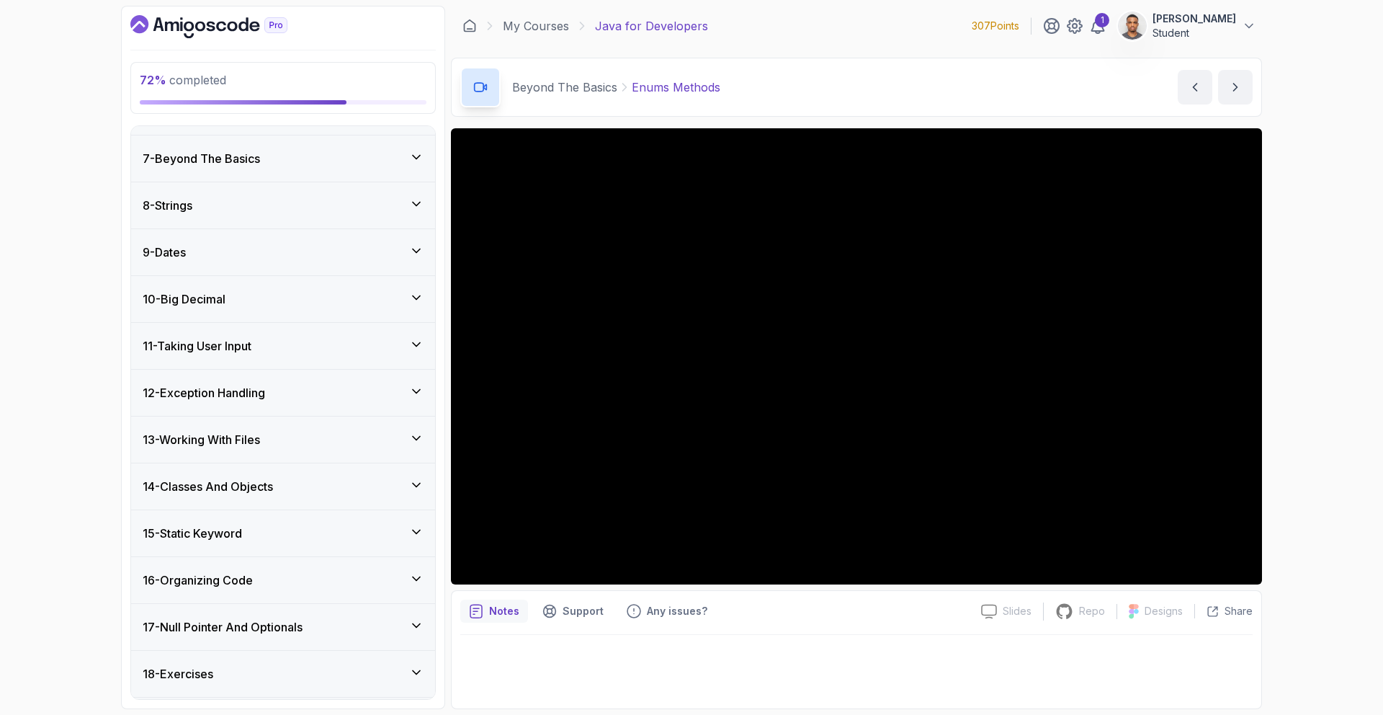
scroll to position [316, 0]
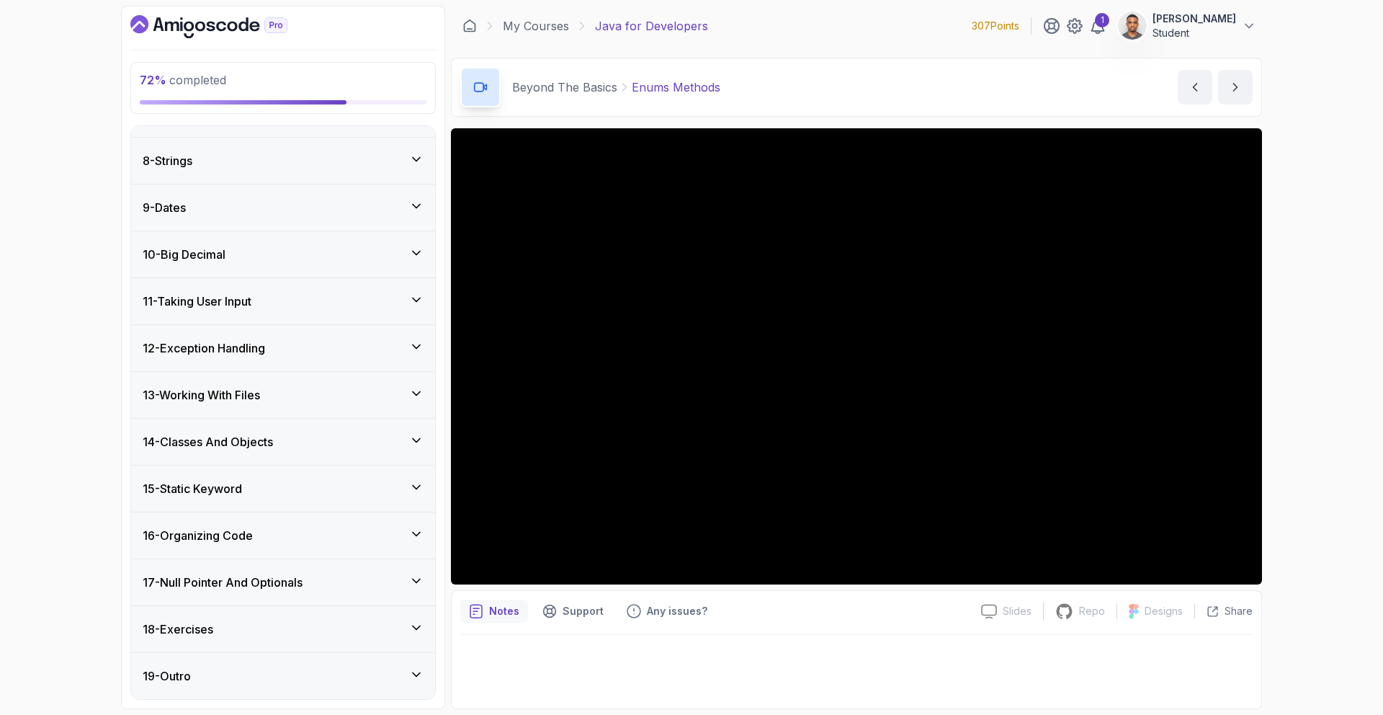
click at [282, 390] on div "13 - Working With Files" at bounding box center [283, 394] width 281 height 17
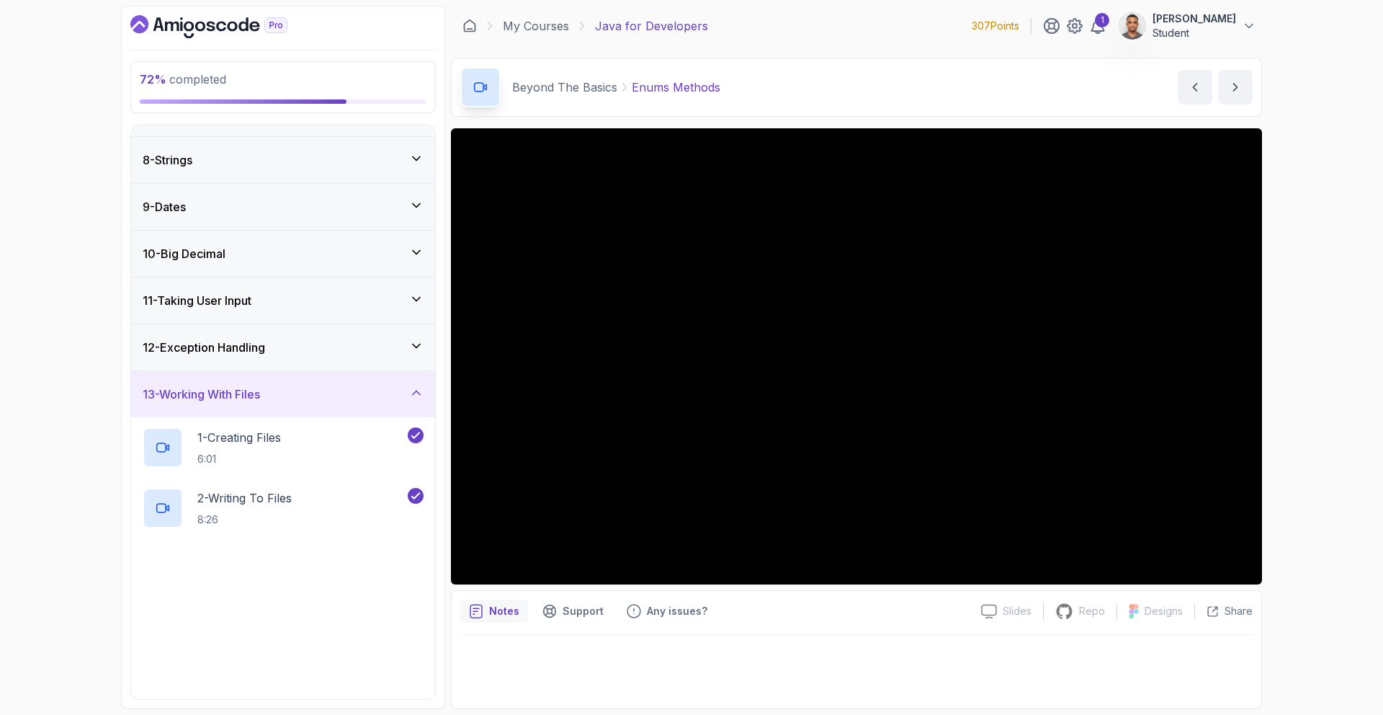
click at [280, 395] on div "13 - Working With Files" at bounding box center [283, 393] width 281 height 17
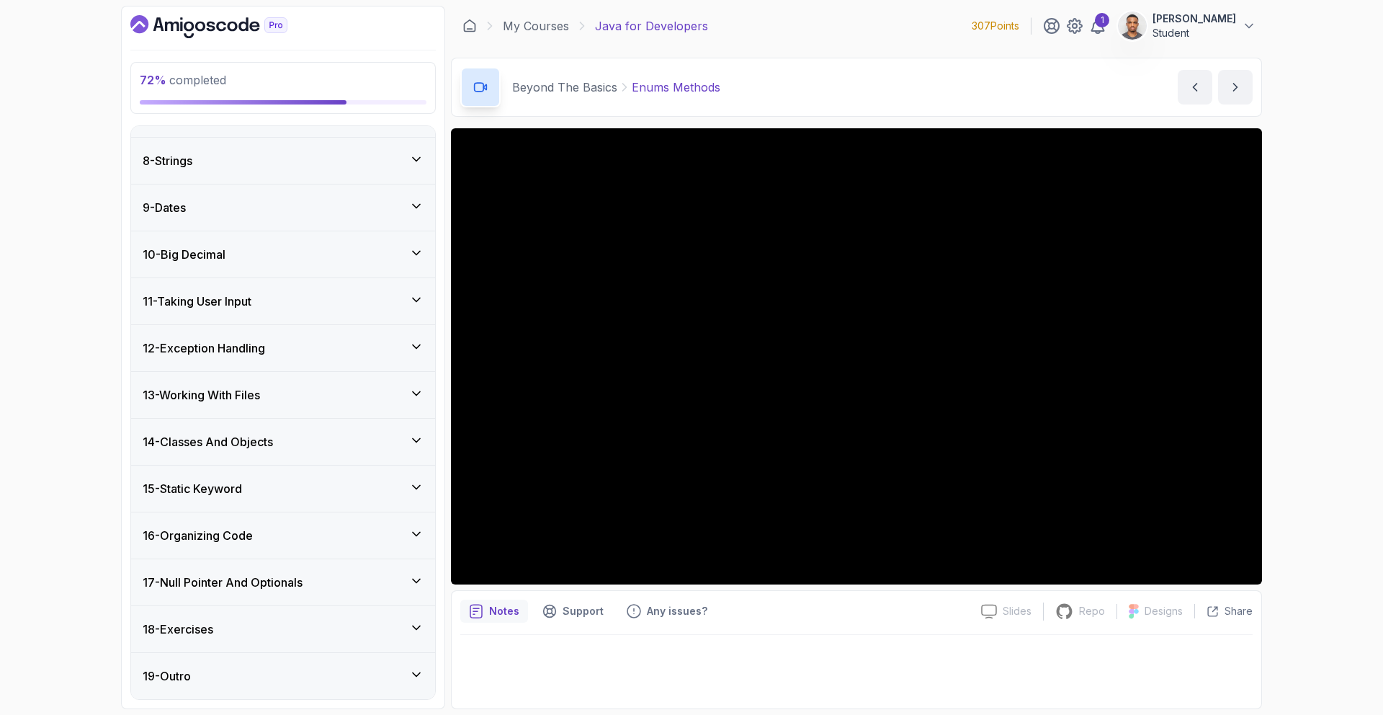
click at [262, 439] on h3 "14 - Classes And Objects" at bounding box center [208, 441] width 130 height 17
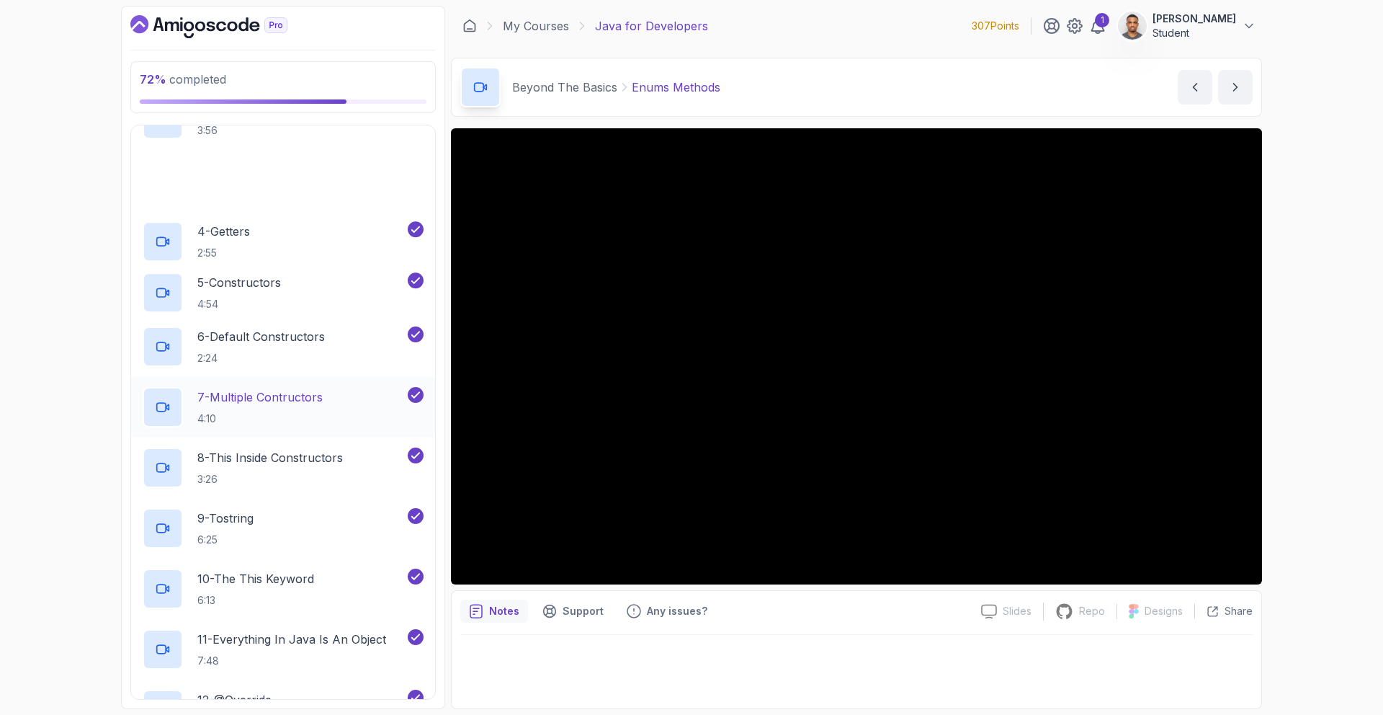
scroll to position [1251, 0]
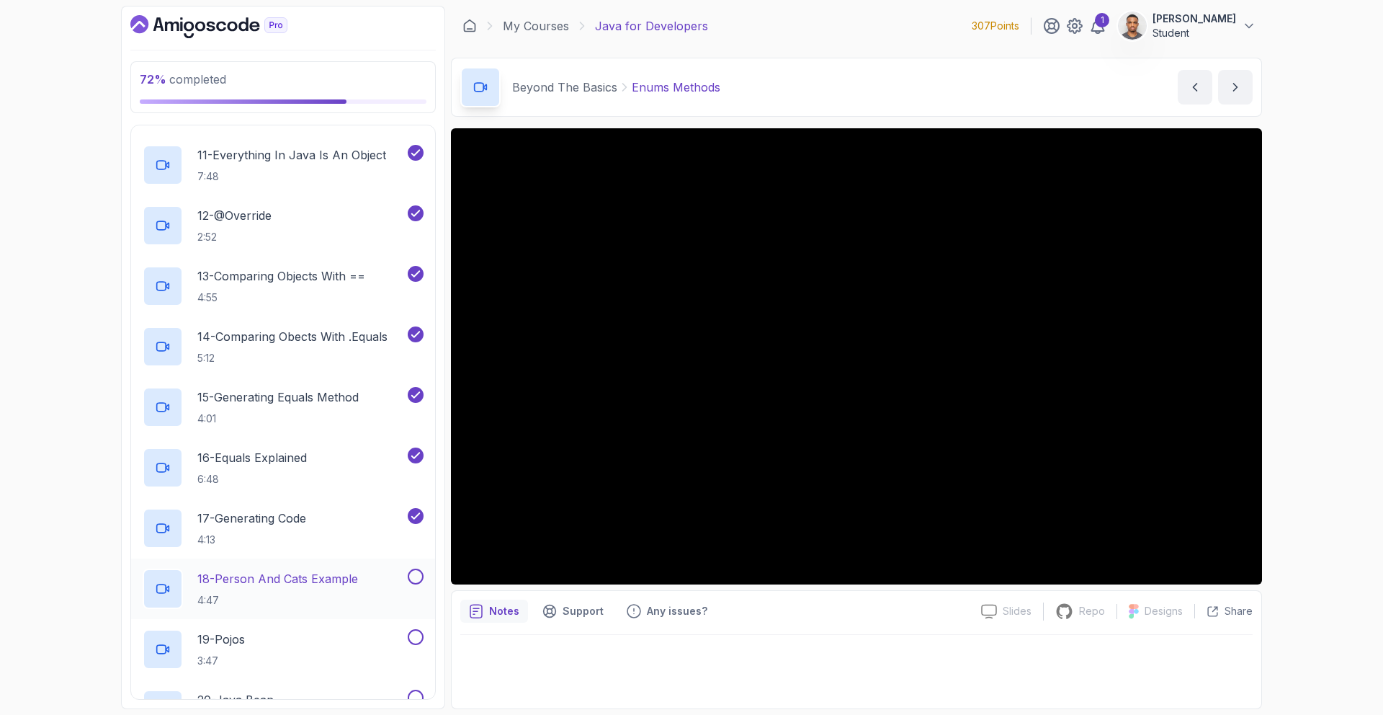
click at [282, 562] on div "18 - Person And Cats Example 4:47" at bounding box center [283, 588] width 304 height 61
click at [319, 573] on p "18 - Person And Cats Example" at bounding box center [277, 578] width 161 height 17
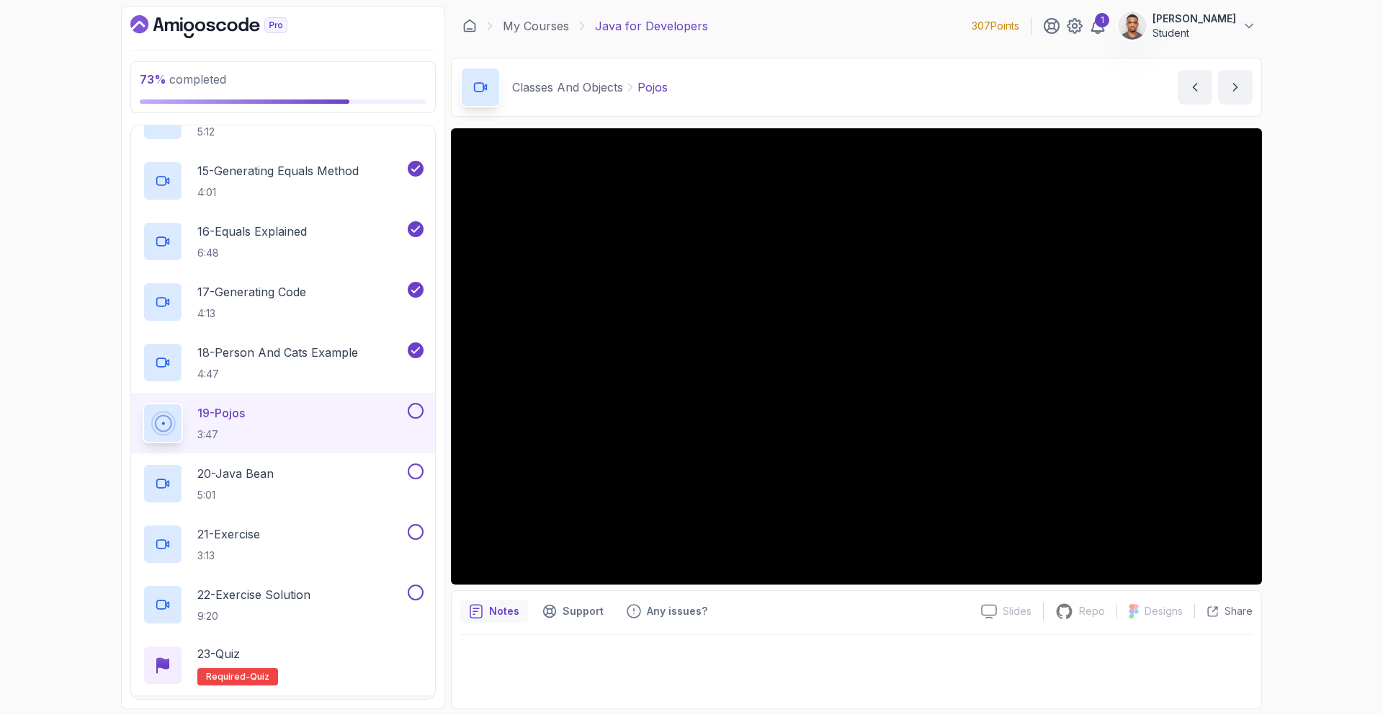
scroll to position [1501, 0]
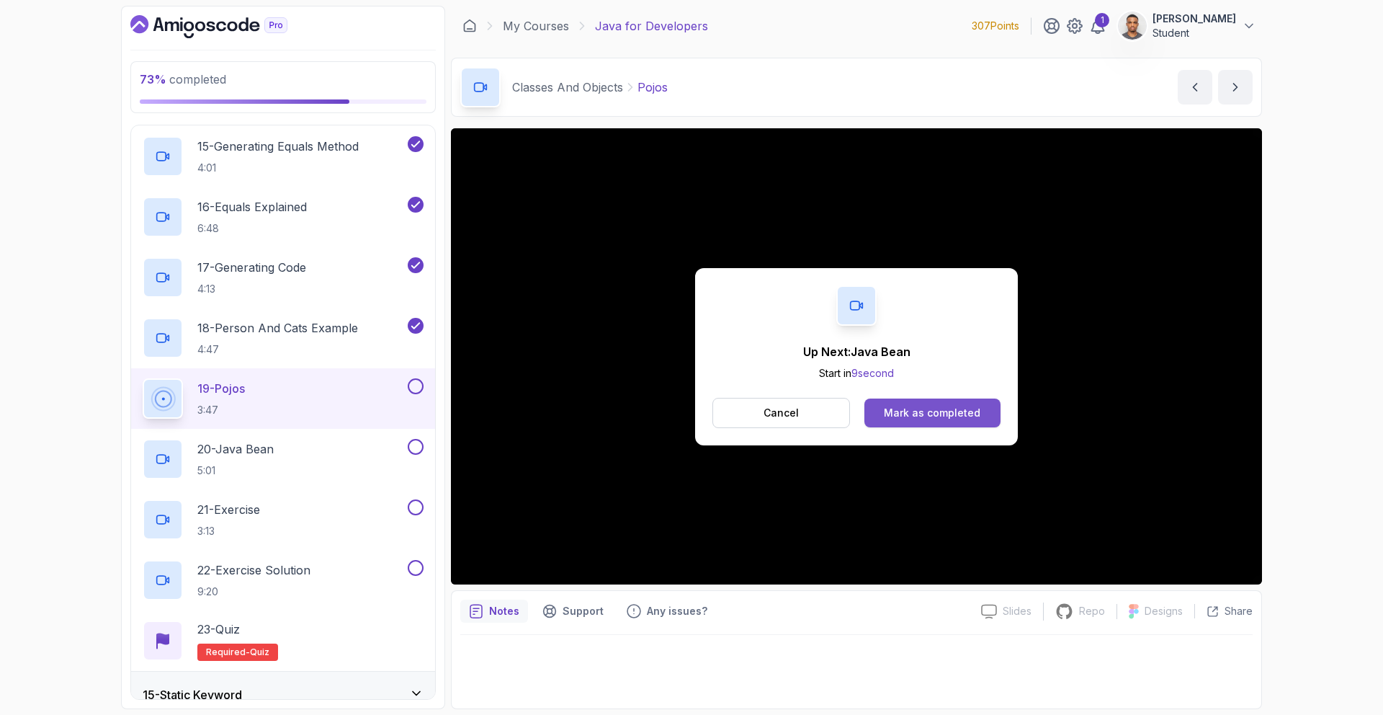
click at [947, 421] on button "Mark as completed" at bounding box center [933, 412] width 136 height 29
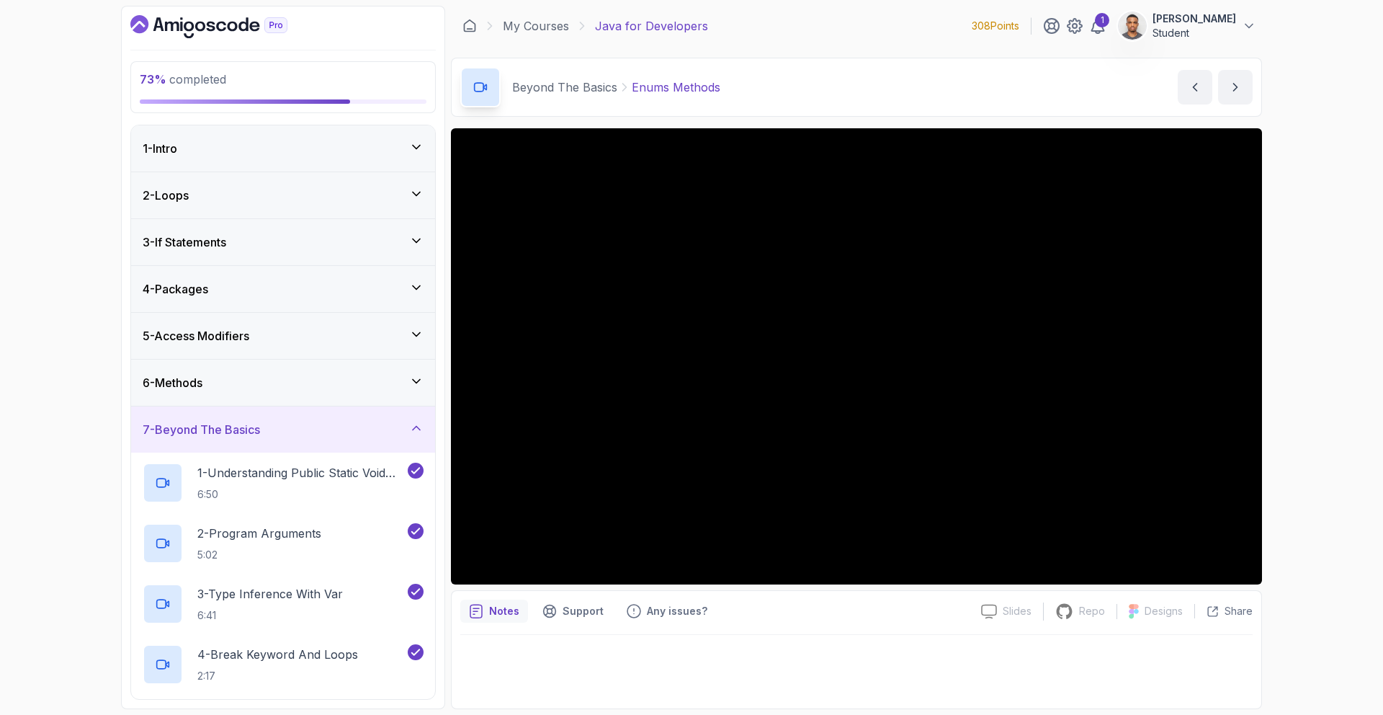
click at [262, 439] on div "7 - Beyond The Basics" at bounding box center [283, 429] width 304 height 46
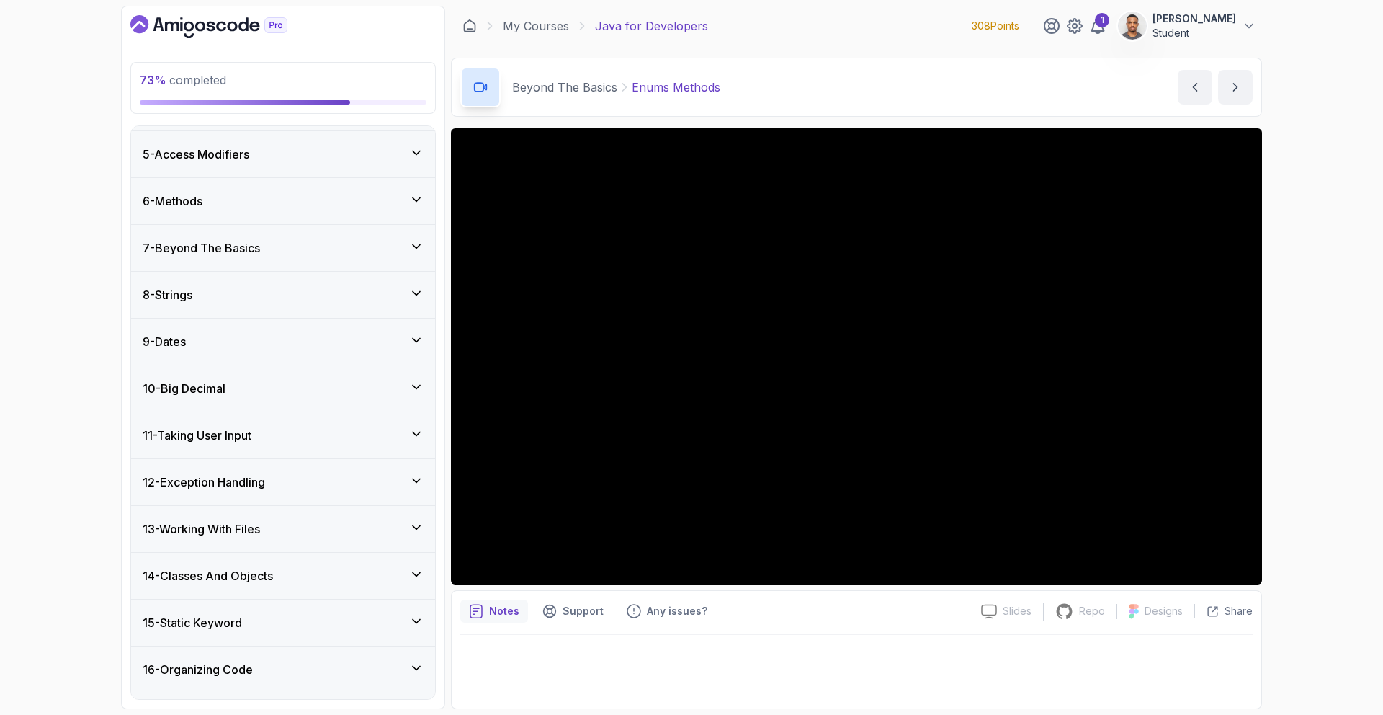
scroll to position [316, 0]
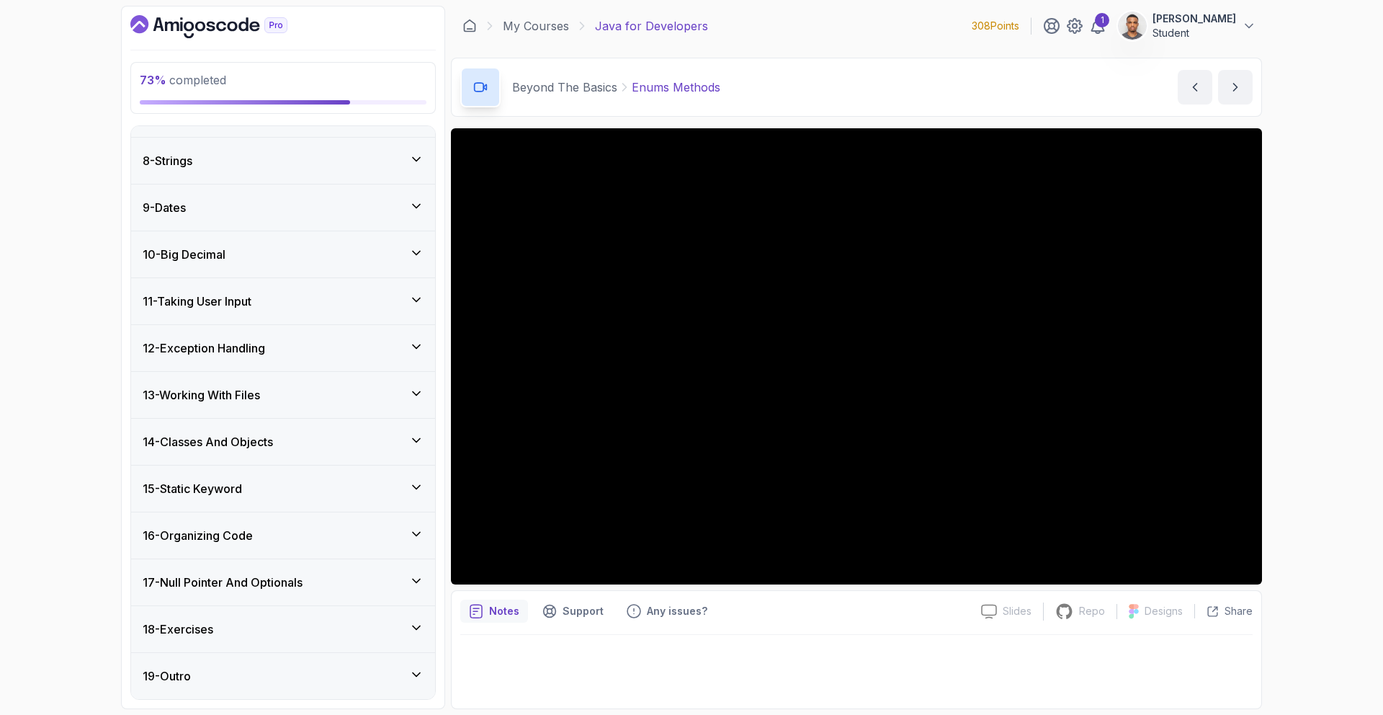
click at [257, 440] on h3 "14 - Classes And Objects" at bounding box center [208, 441] width 130 height 17
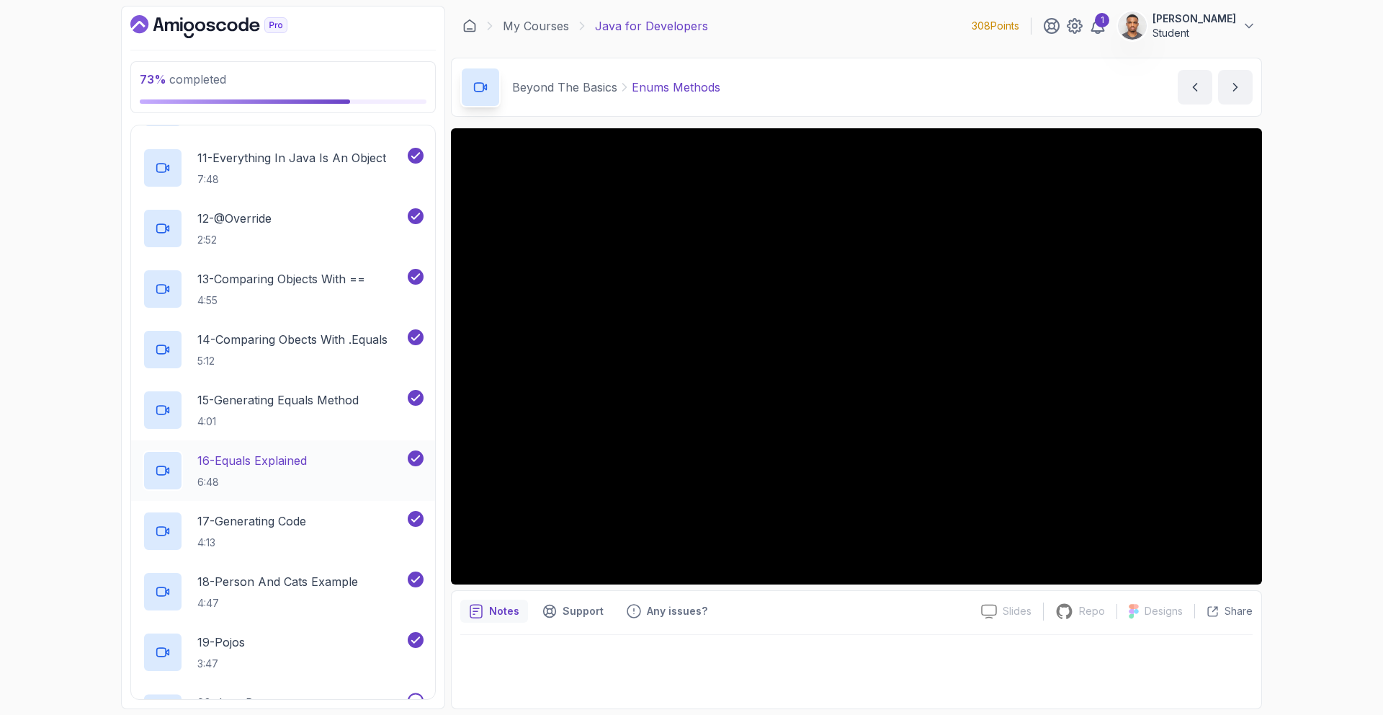
scroll to position [1541, 0]
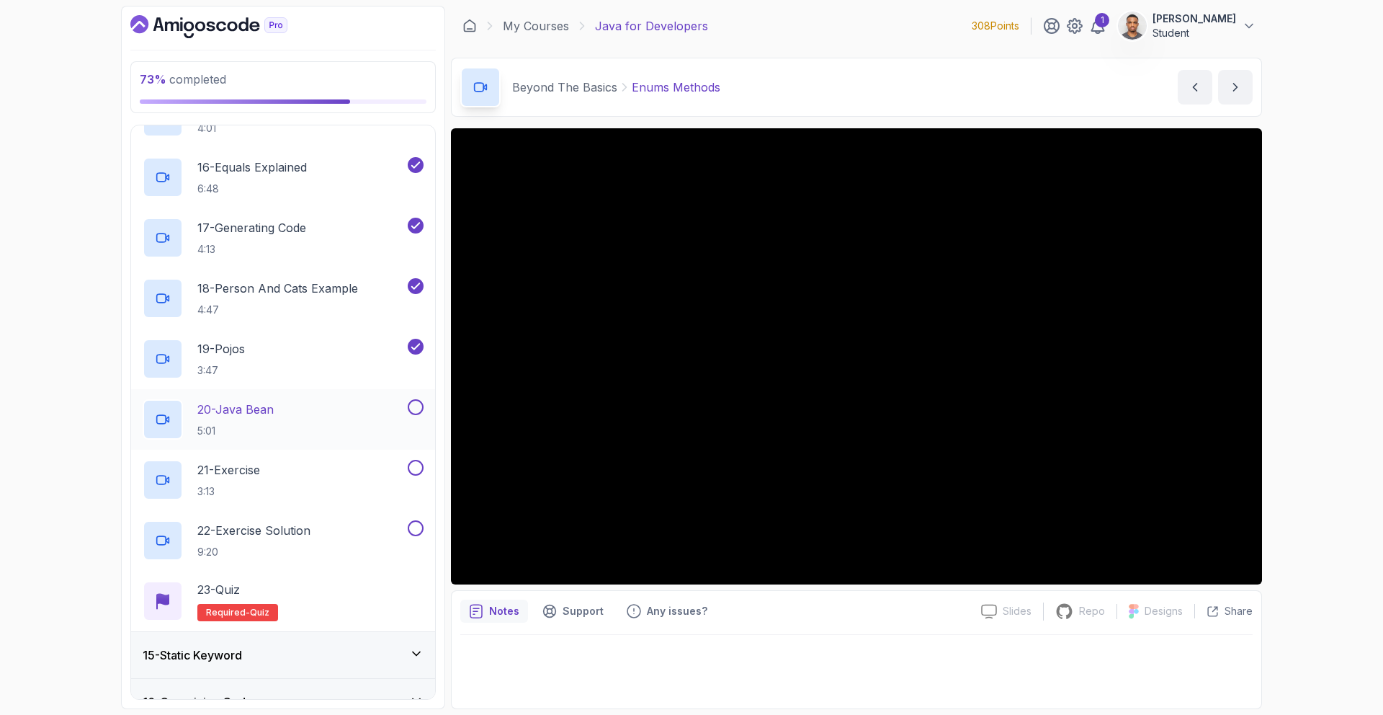
click at [274, 414] on p "20 - Java Bean" at bounding box center [235, 409] width 76 height 17
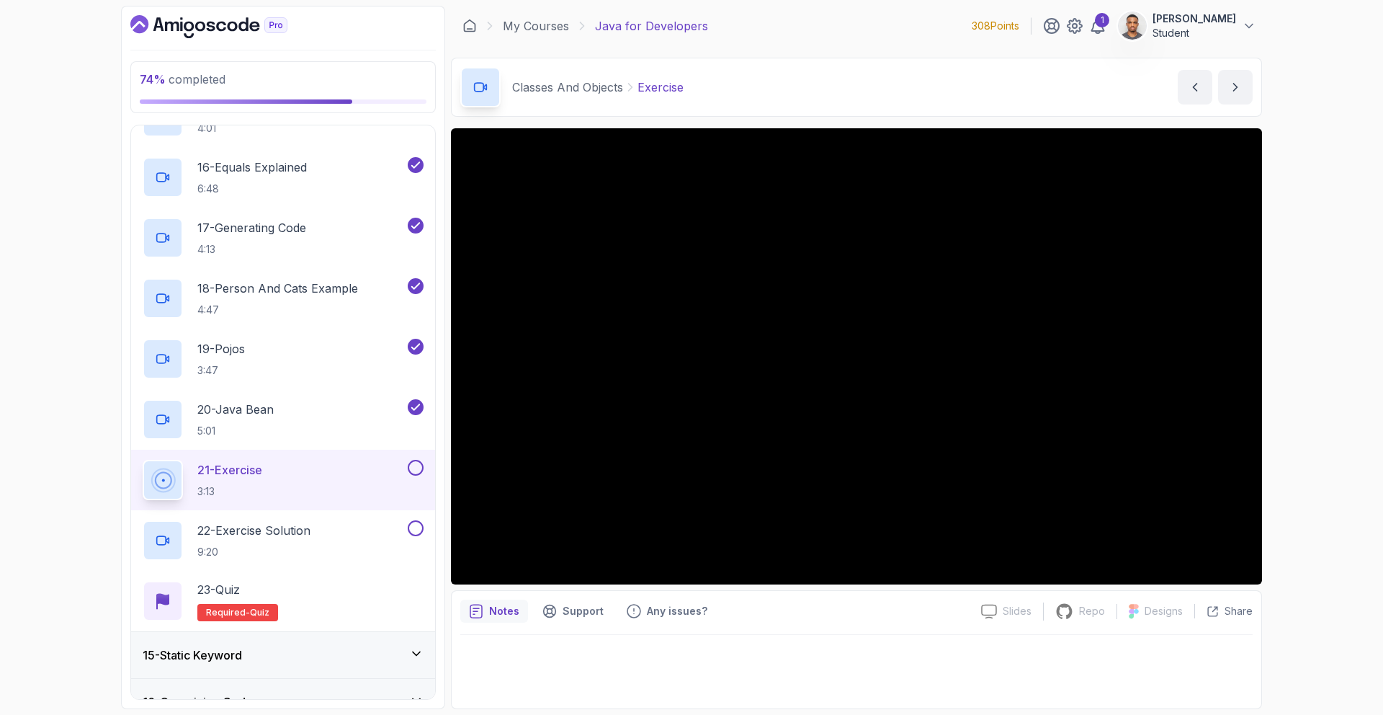
click at [406, 476] on div at bounding box center [414, 468] width 19 height 16
click at [414, 464] on button at bounding box center [416, 468] width 16 height 16
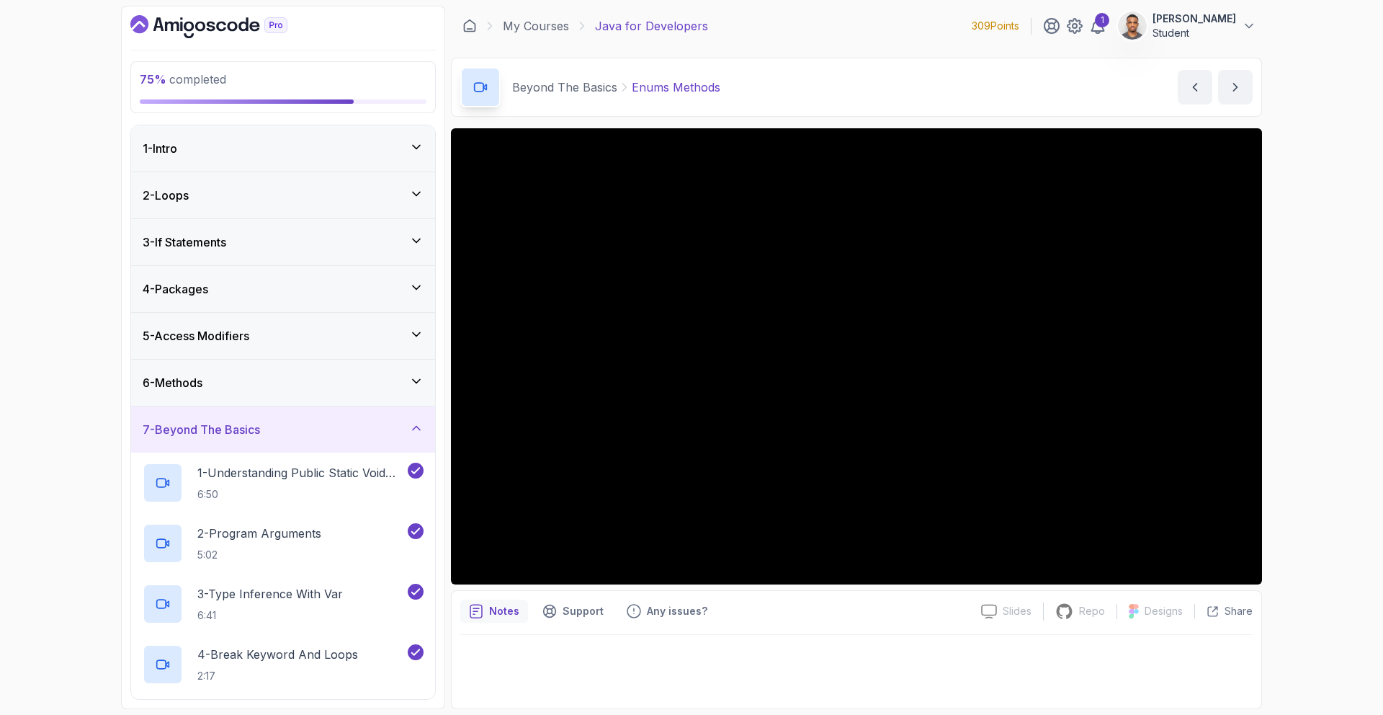
click at [360, 434] on div "7 - Beyond The Basics" at bounding box center [283, 429] width 281 height 17
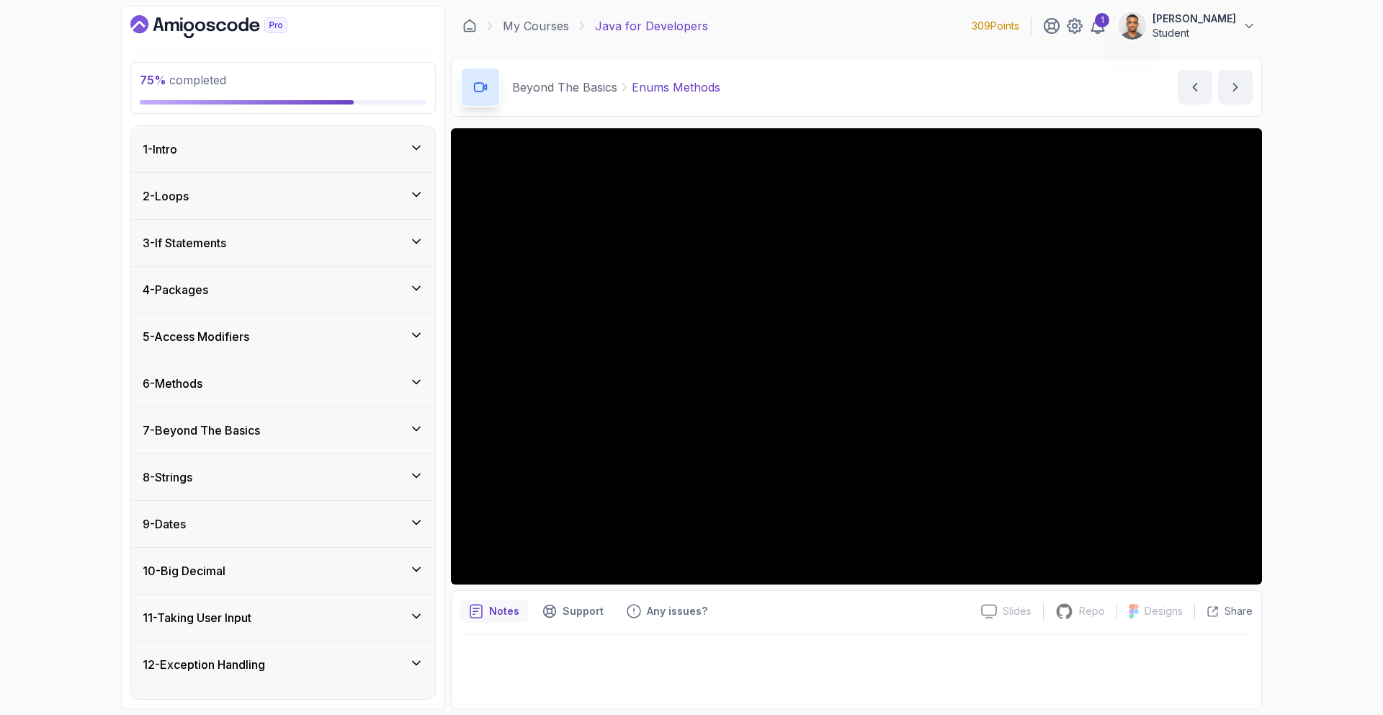
scroll to position [316, 0]
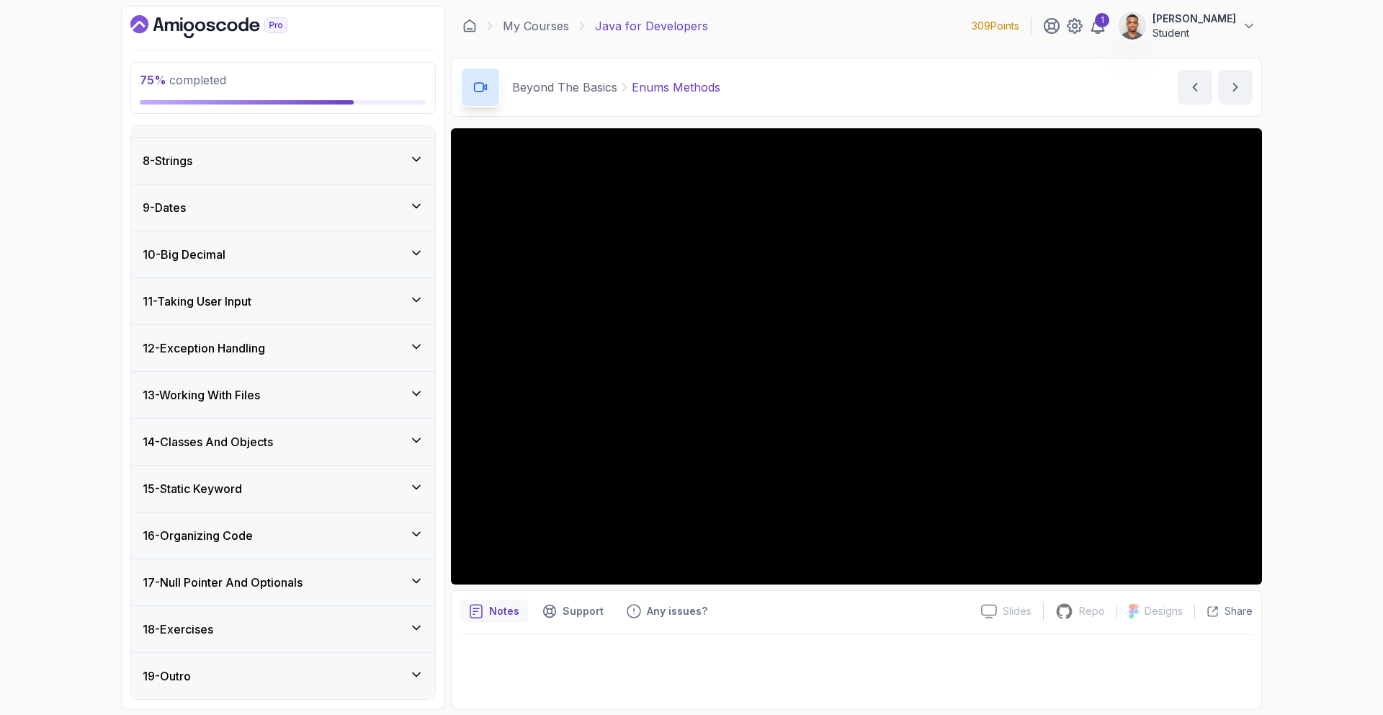
click at [308, 460] on div "14 - Classes And Objects" at bounding box center [283, 442] width 304 height 46
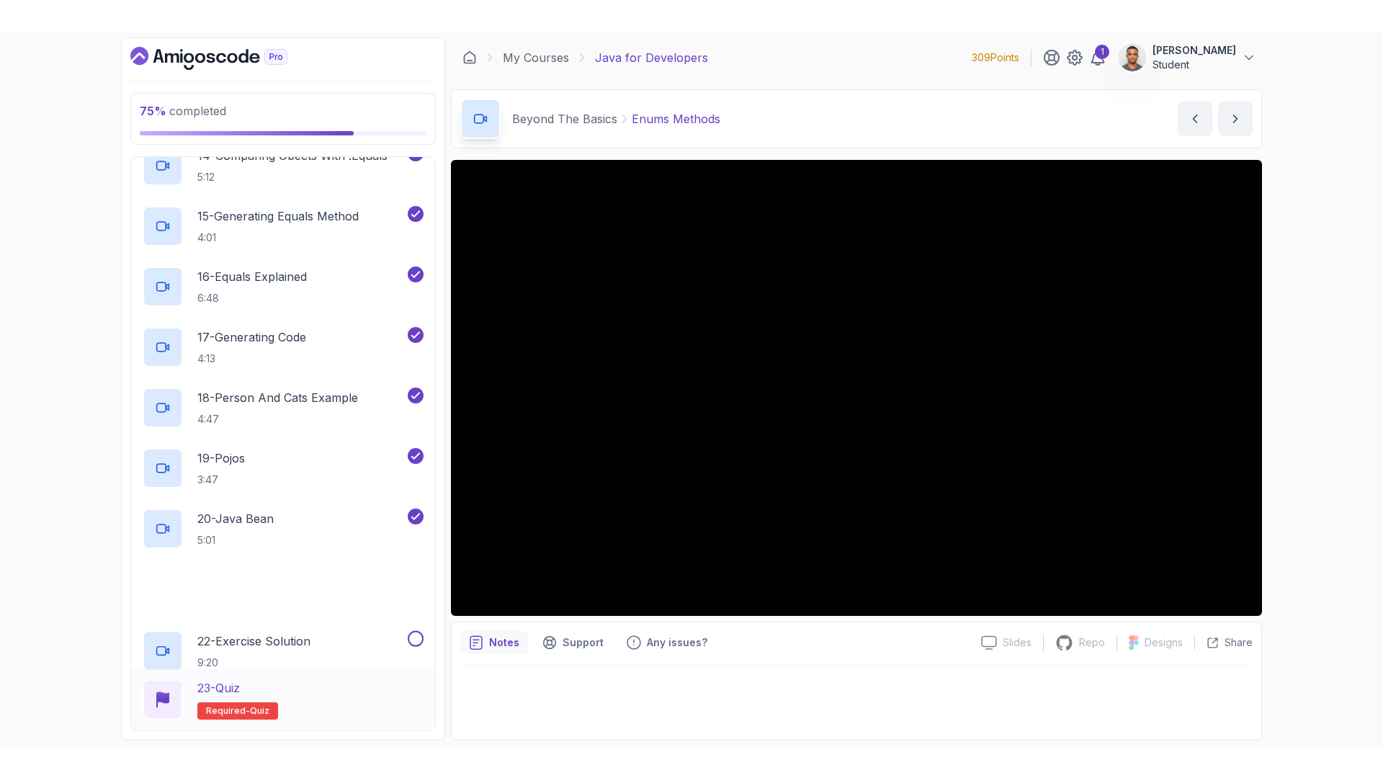
scroll to position [1653, 0]
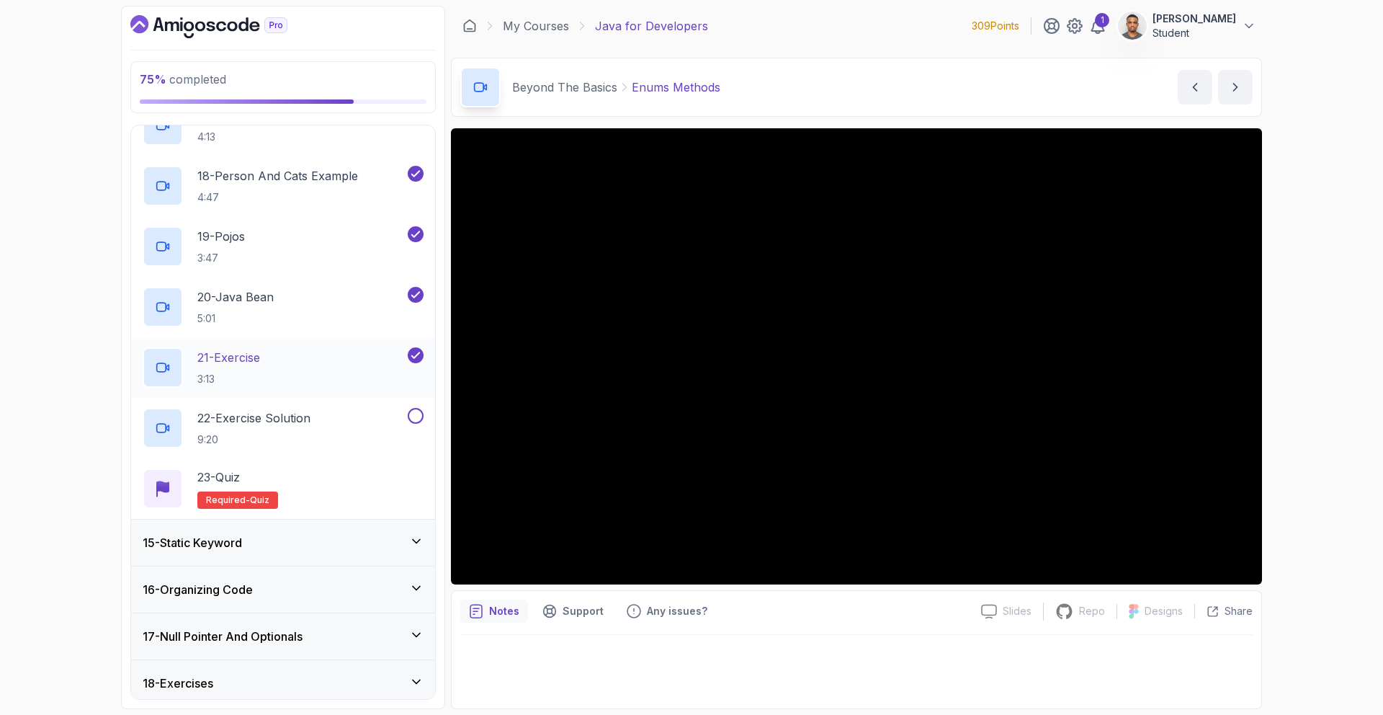
click at [319, 376] on div "21 - Exercise 3:13" at bounding box center [274, 367] width 262 height 40
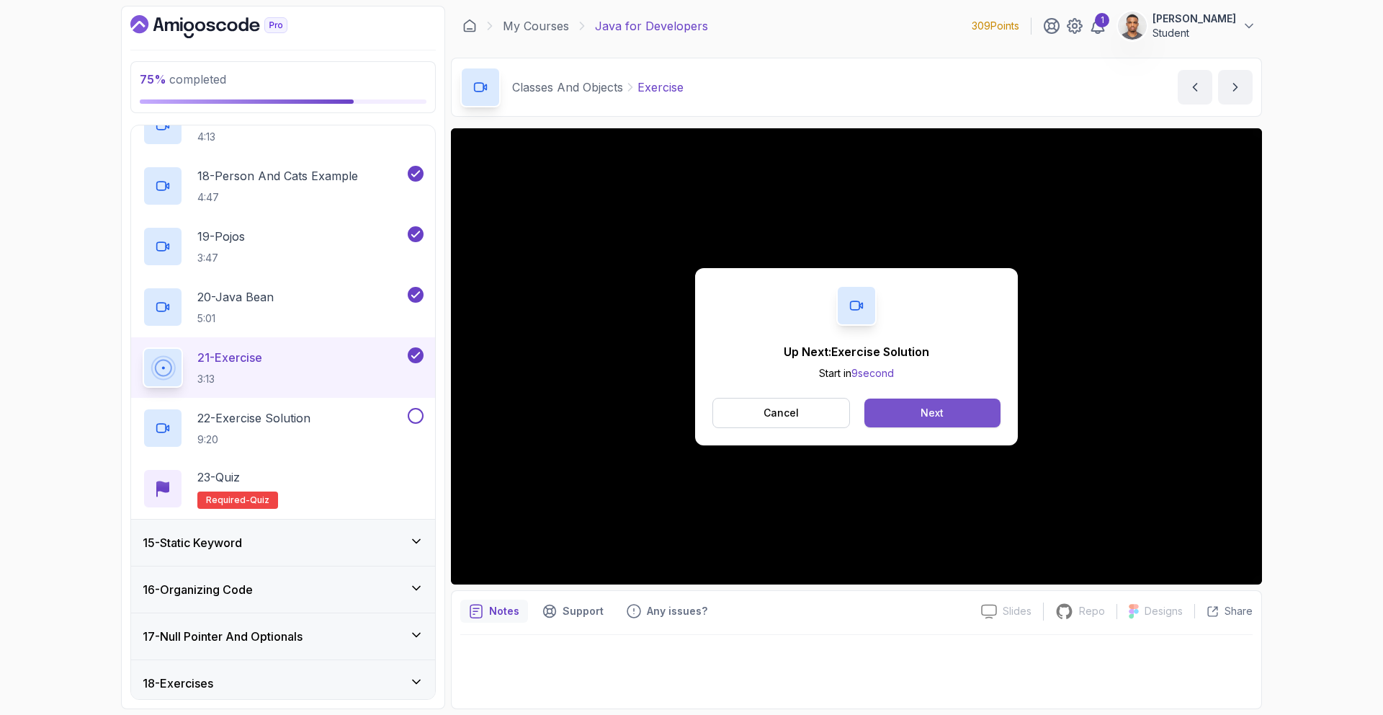
click at [952, 417] on button "Next" at bounding box center [933, 412] width 136 height 29
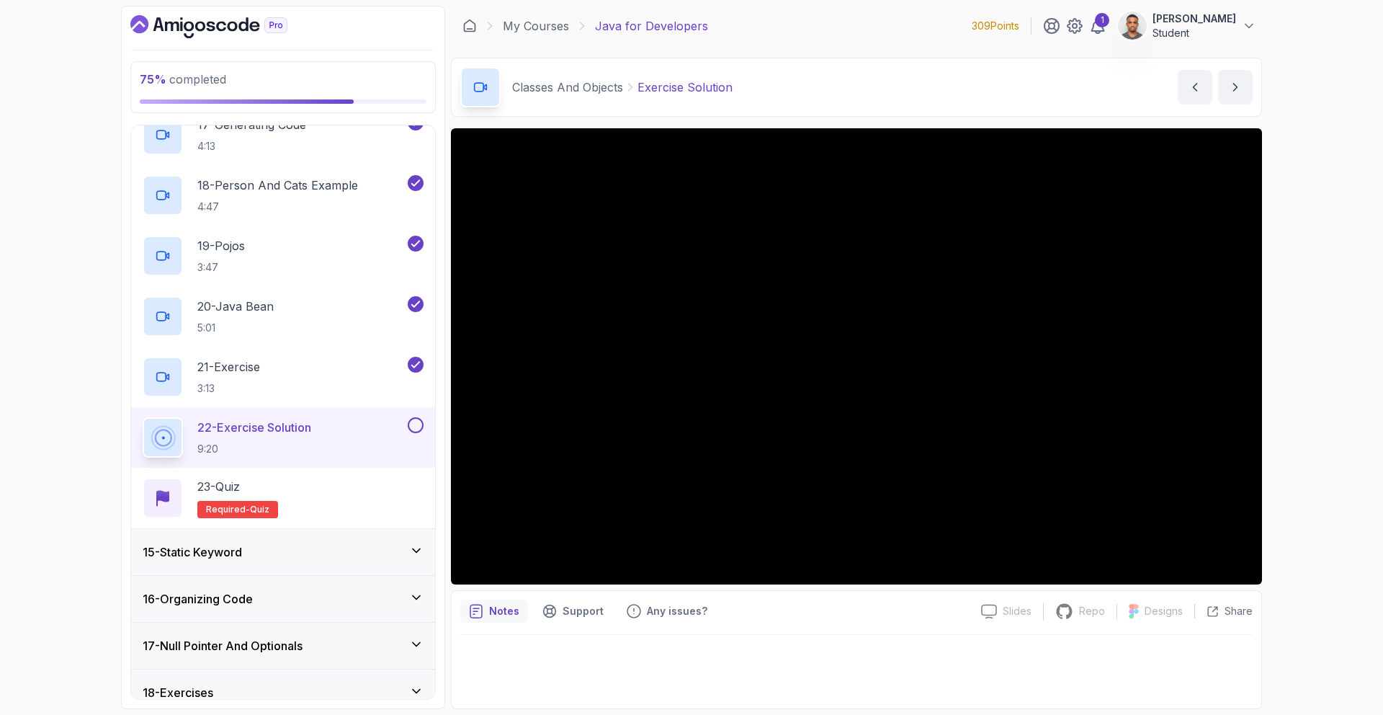
scroll to position [1653, 0]
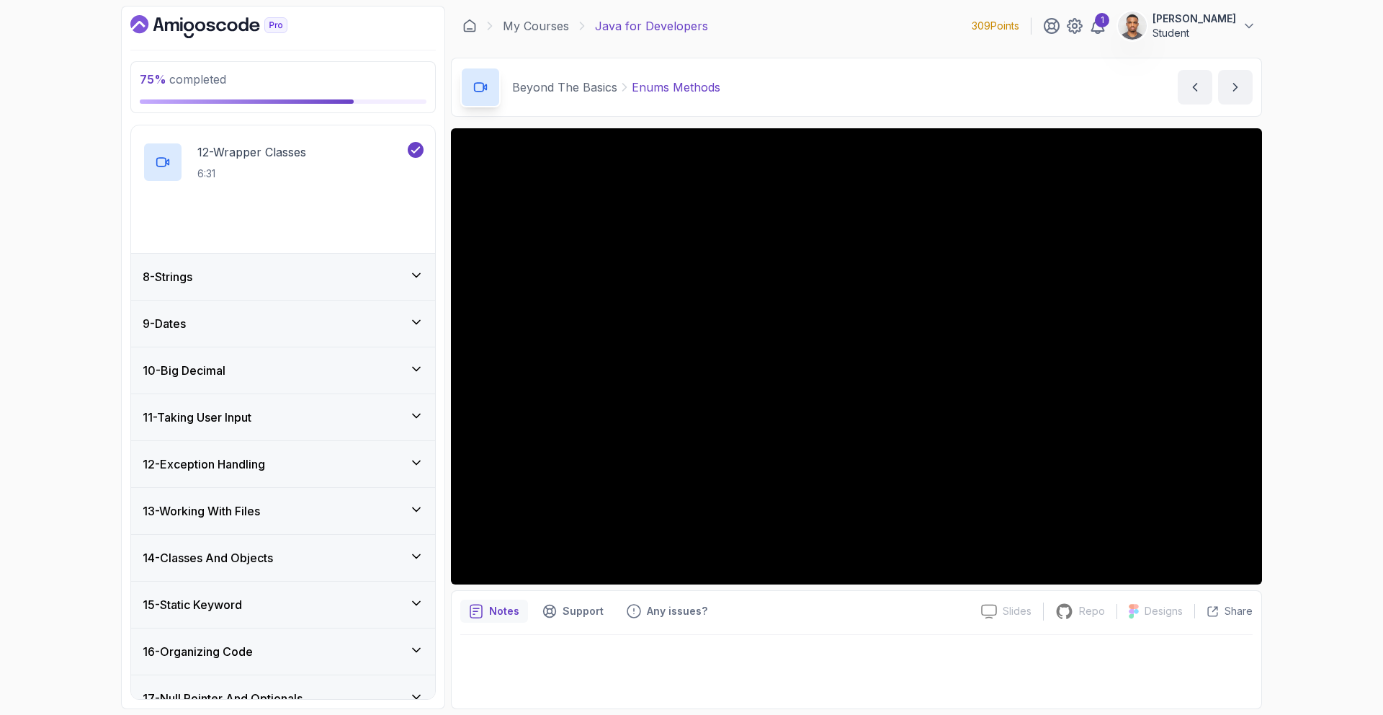
scroll to position [1102, 0]
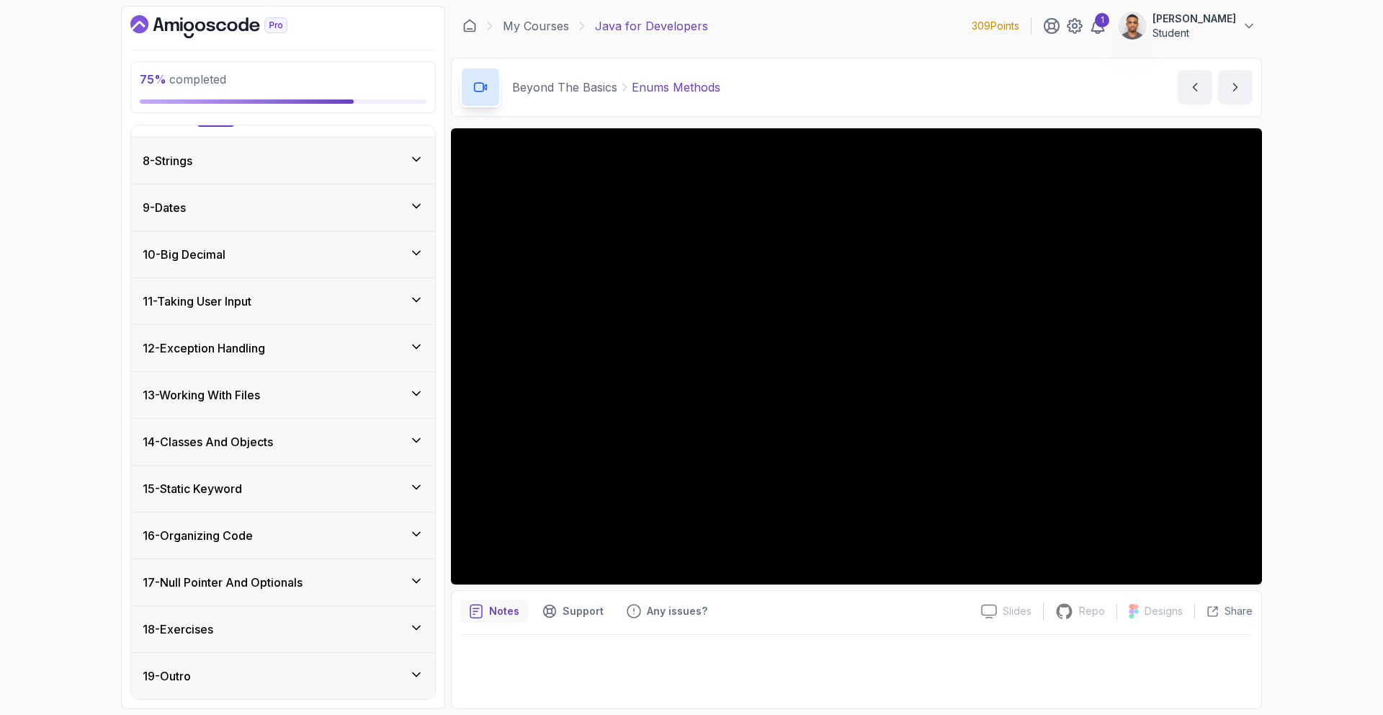
click at [216, 454] on div "14 - Classes And Objects" at bounding box center [283, 442] width 304 height 46
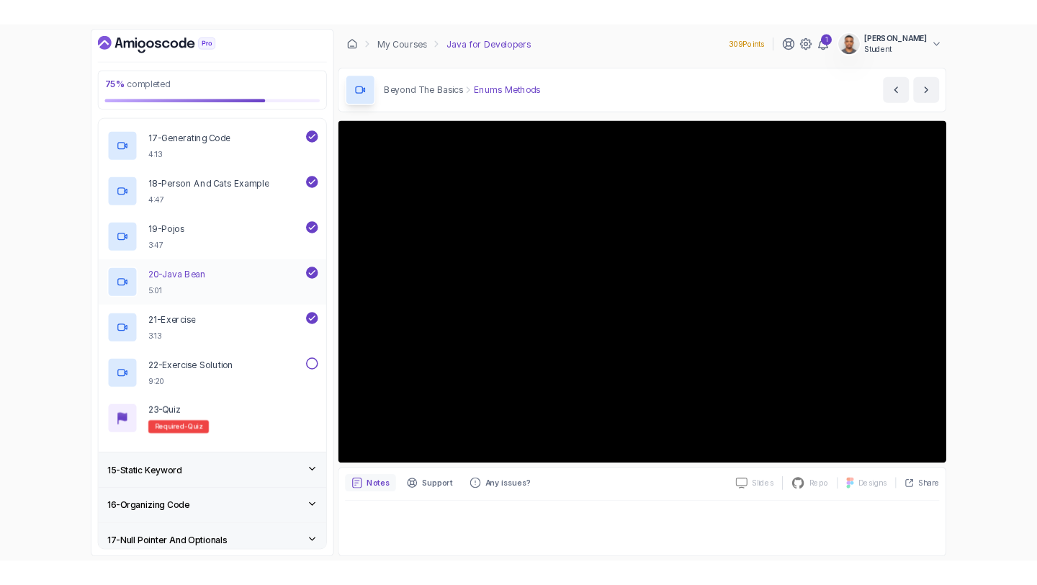
scroll to position [1707, 0]
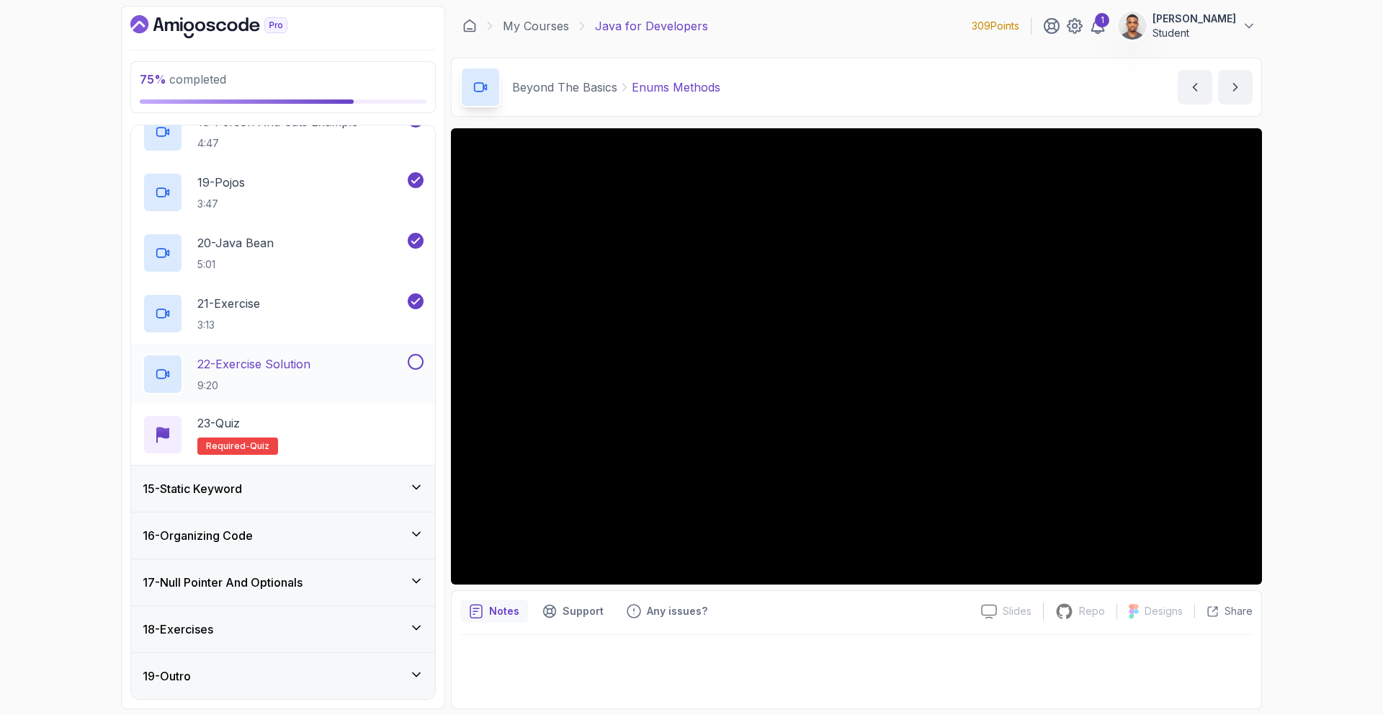
click at [271, 369] on p "22 - Exercise Solution" at bounding box center [253, 363] width 113 height 17
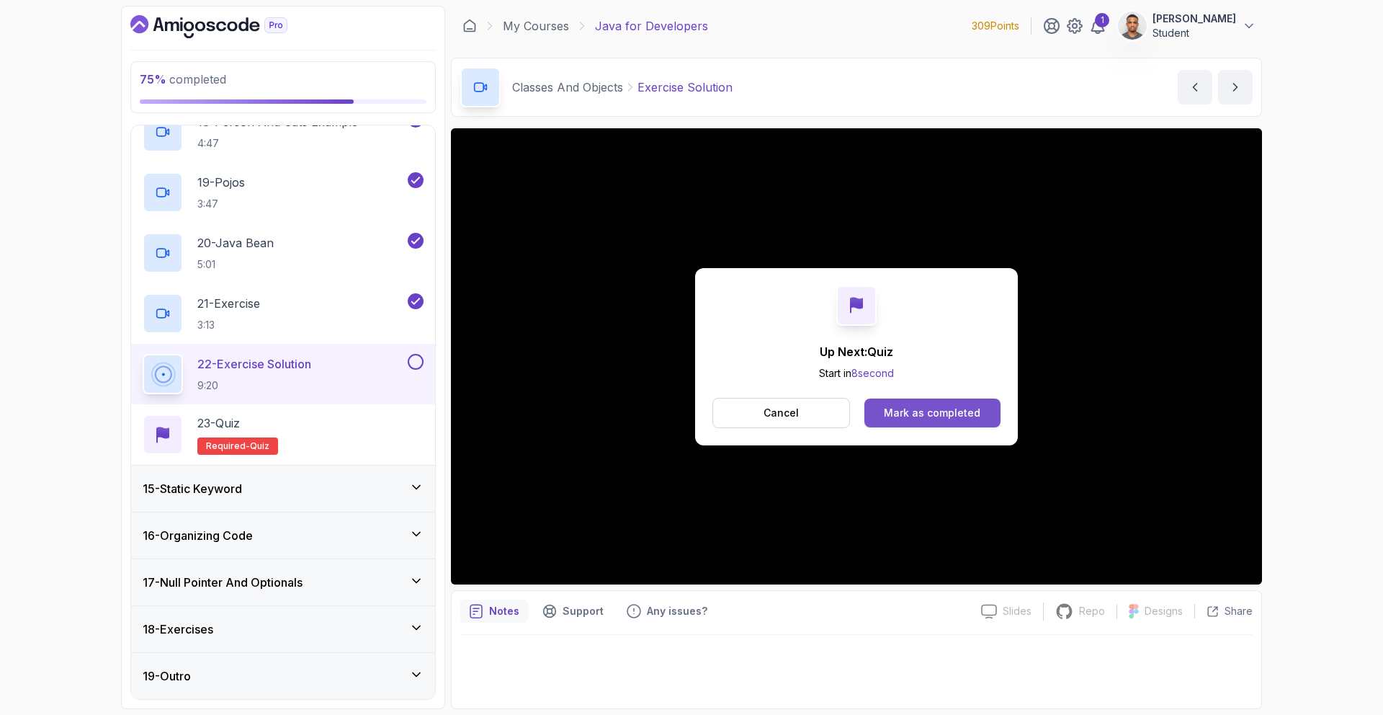
click at [902, 411] on div "Mark as completed" at bounding box center [932, 413] width 97 height 14
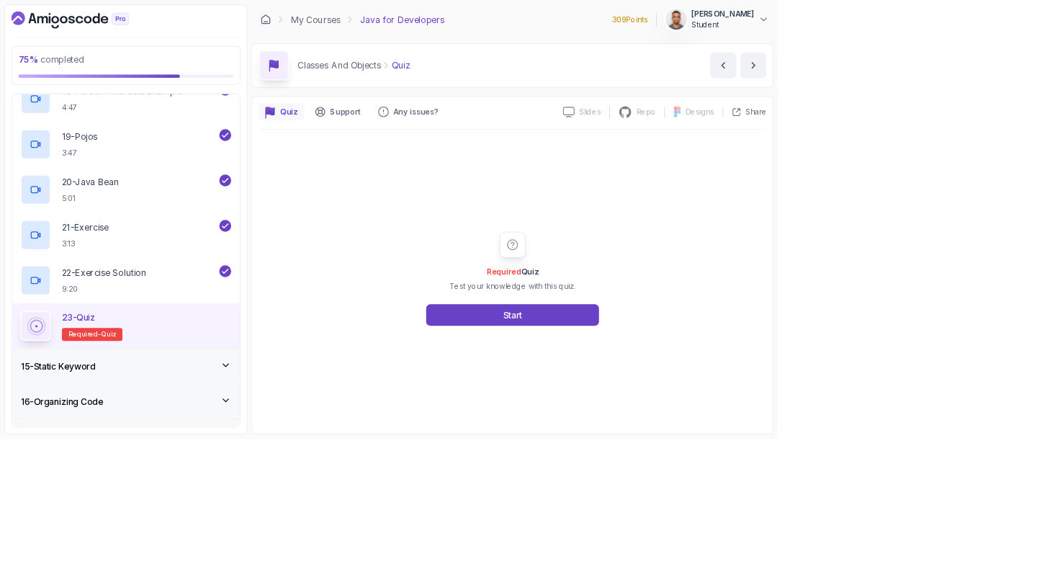
scroll to position [1707, 0]
